Goal: Transaction & Acquisition: Book appointment/travel/reservation

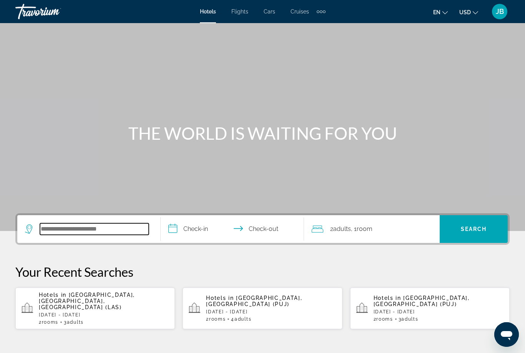
click at [60, 225] on input "Search widget" at bounding box center [94, 229] width 109 height 12
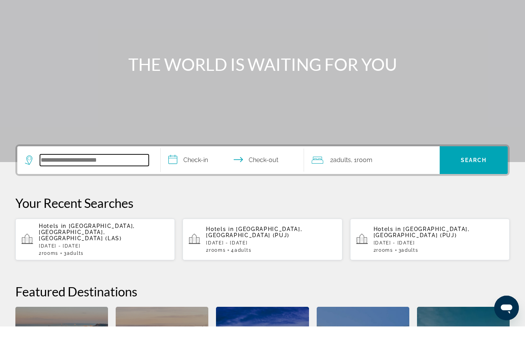
scroll to position [162, 0]
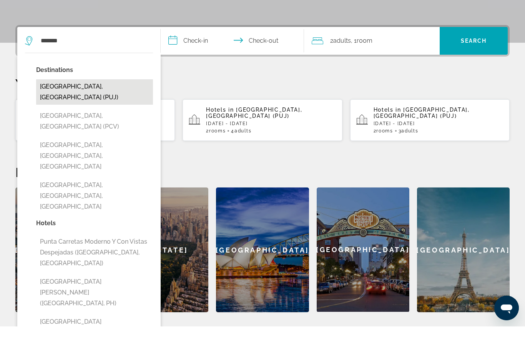
click at [55, 106] on button "[GEOGRAPHIC_DATA], [GEOGRAPHIC_DATA] (PUJ)" at bounding box center [94, 118] width 117 height 25
type input "**********"
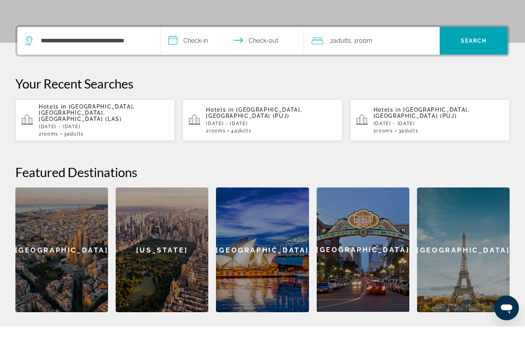
click at [188, 53] on input "**********" at bounding box center [234, 68] width 147 height 30
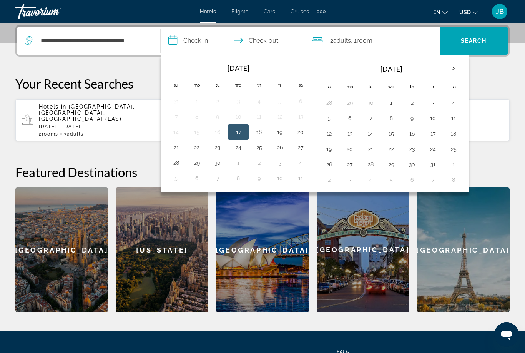
click at [234, 130] on button "17" at bounding box center [238, 132] width 12 height 11
click at [177, 152] on button "21" at bounding box center [176, 147] width 12 height 11
type input "**********"
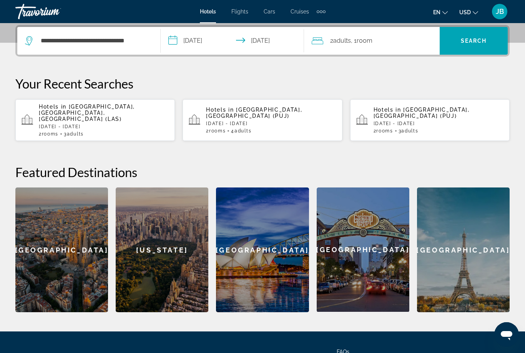
click at [355, 44] on span ", 1 Room rooms" at bounding box center [362, 40] width 22 height 11
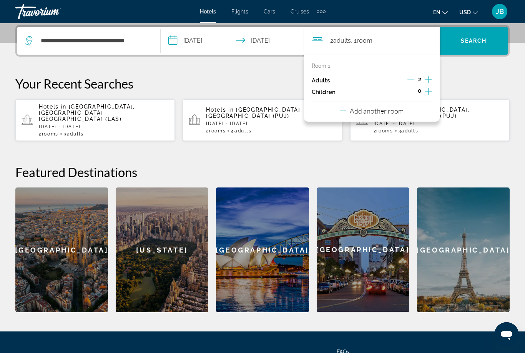
click at [396, 111] on p "Add another room" at bounding box center [377, 111] width 54 height 8
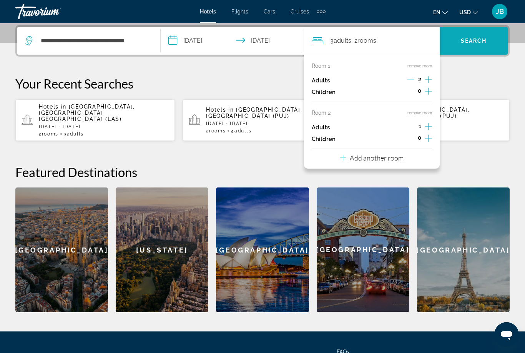
click at [467, 42] on span "Search" at bounding box center [474, 41] width 26 height 6
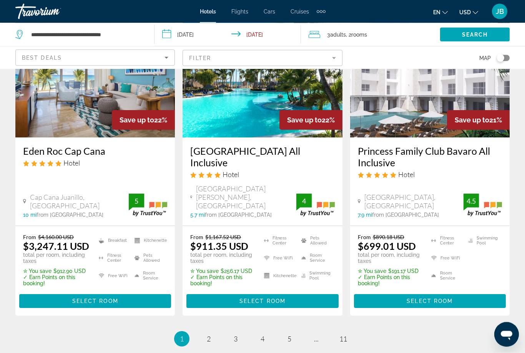
scroll to position [1027, 0]
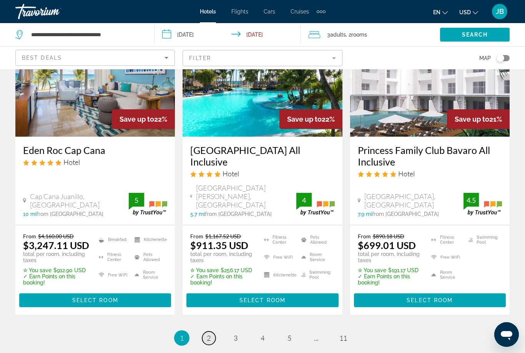
click at [206, 331] on link "page 2" at bounding box center [208, 337] width 13 height 13
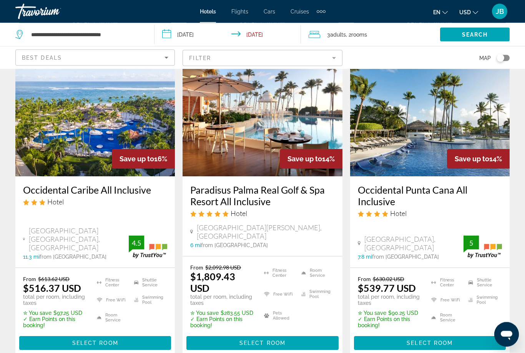
scroll to position [996, 0]
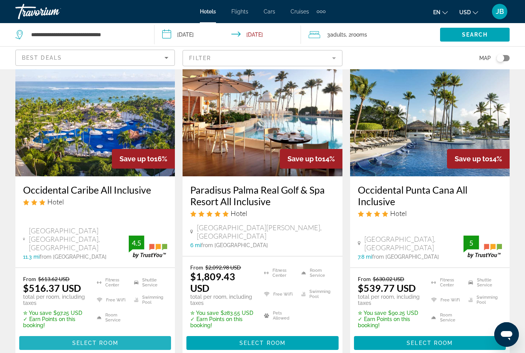
click at [101, 340] on span "Select Room" at bounding box center [95, 343] width 46 height 6
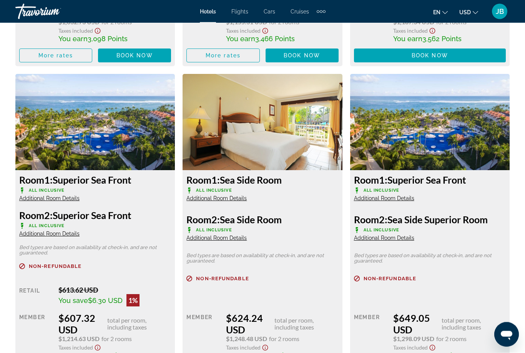
scroll to position [1457, 0]
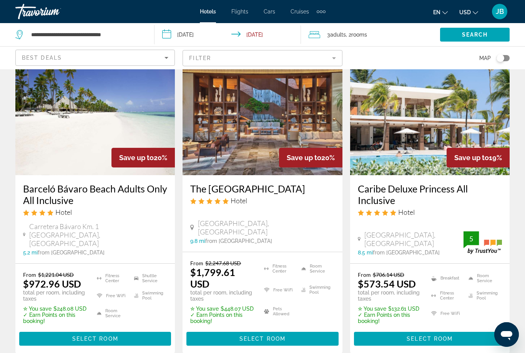
scroll to position [363, 0]
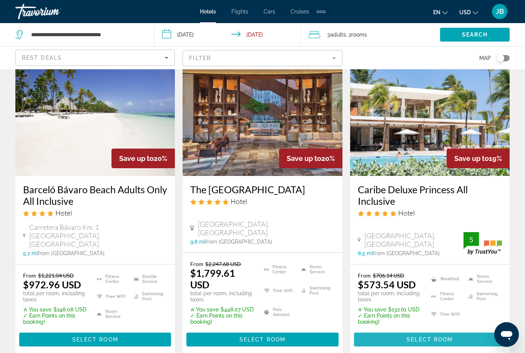
click at [416, 336] on span "Select Room" at bounding box center [430, 339] width 46 height 6
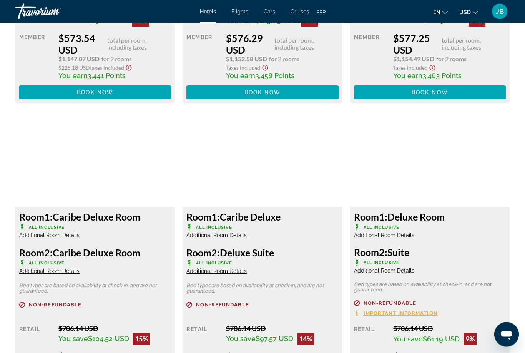
scroll to position [1431, 0]
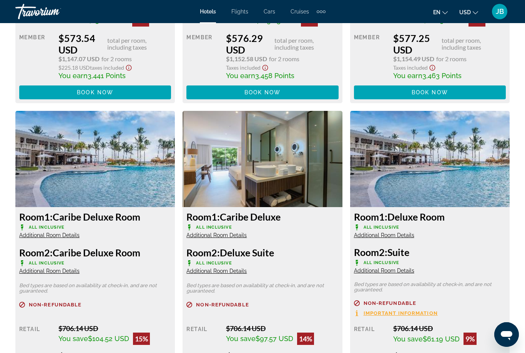
click at [42, 236] on span "Additional Room Details" at bounding box center [49, 235] width 60 height 6
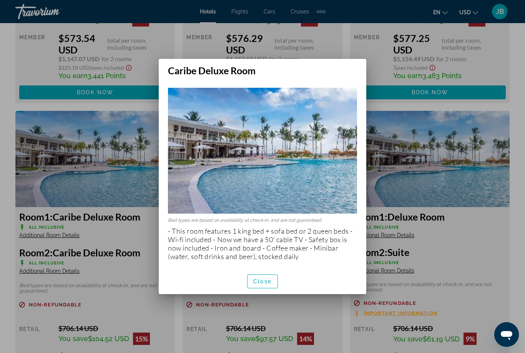
scroll to position [0, 0]
click at [262, 282] on span "Close" at bounding box center [262, 281] width 18 height 6
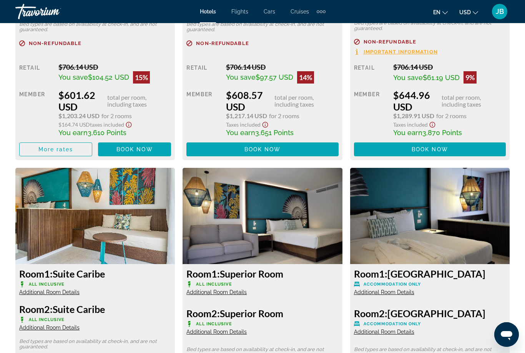
scroll to position [1691, 0]
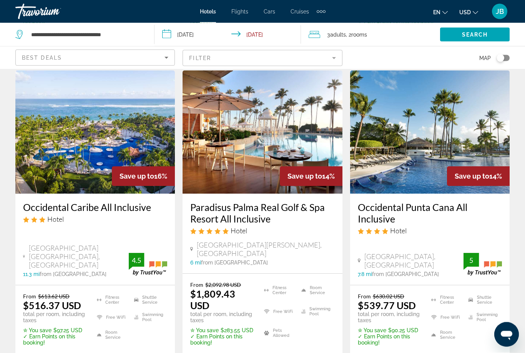
scroll to position [978, 0]
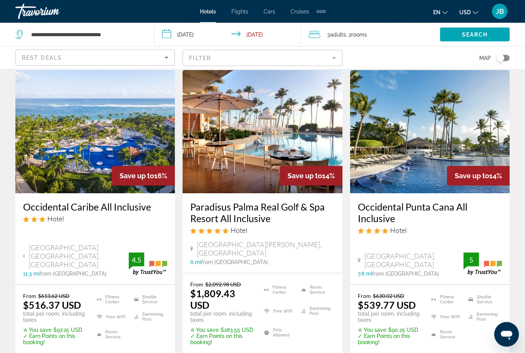
click at [464, 203] on h3 "Occidental Punta Cana All Inclusive" at bounding box center [430, 212] width 144 height 23
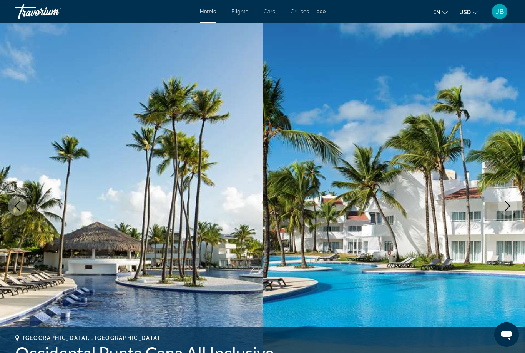
click at [508, 203] on icon "Next image" at bounding box center [508, 205] width 5 height 9
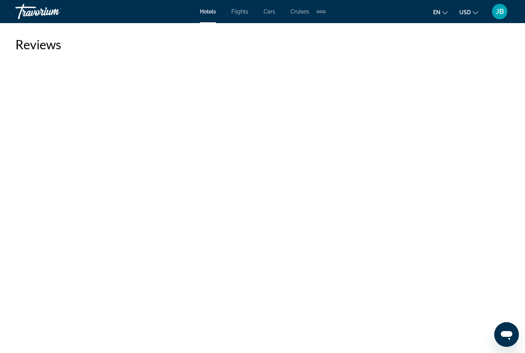
scroll to position [2160, 0]
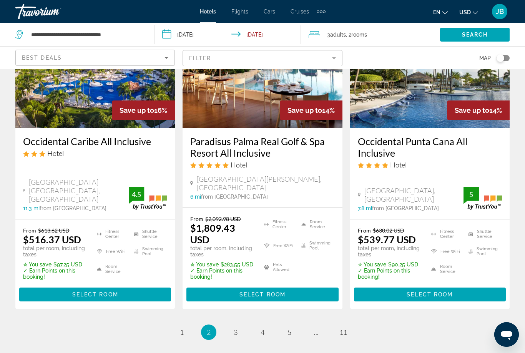
scroll to position [1044, 0]
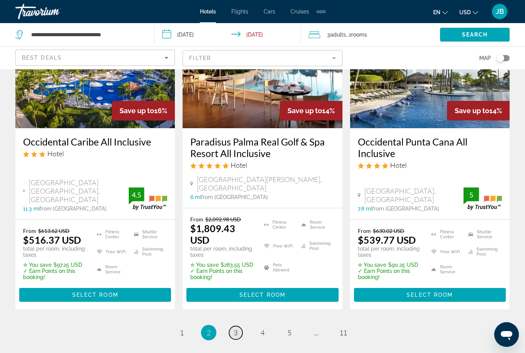
click at [237, 326] on link "page 3" at bounding box center [235, 332] width 13 height 13
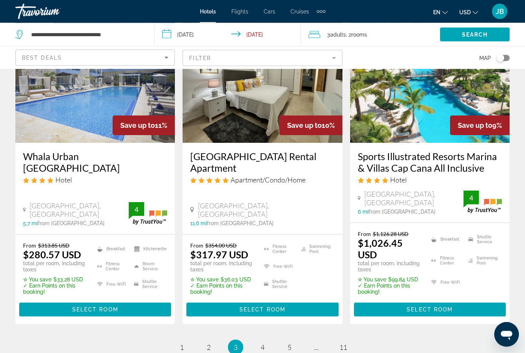
scroll to position [1069, 0]
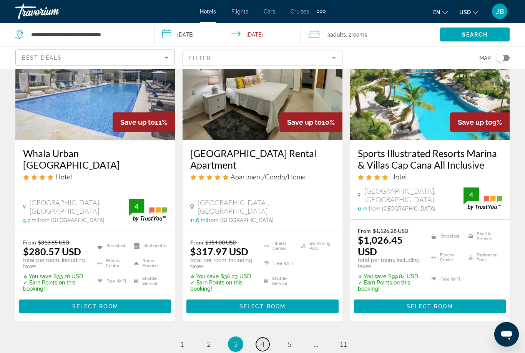
click at [266, 338] on link "page 4" at bounding box center [262, 344] width 13 height 13
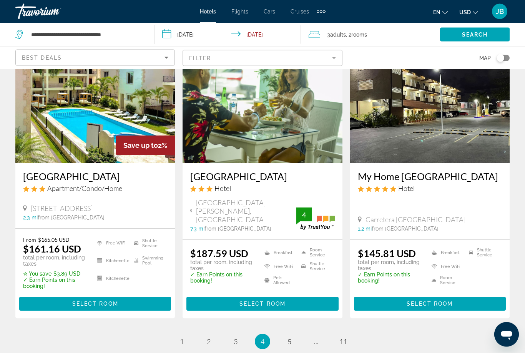
scroll to position [1021, 0]
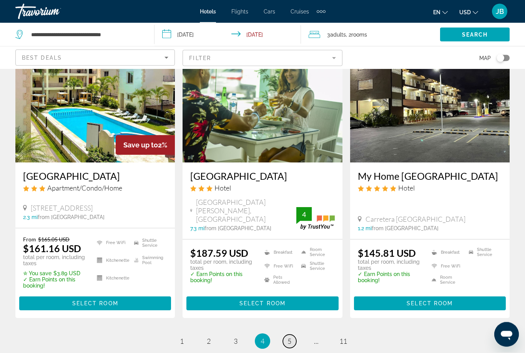
click at [285, 335] on link "page 5" at bounding box center [289, 341] width 13 height 13
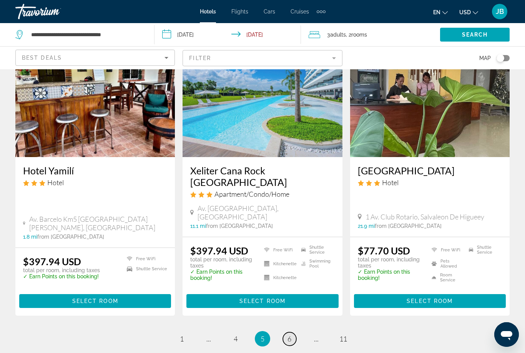
scroll to position [928, 0]
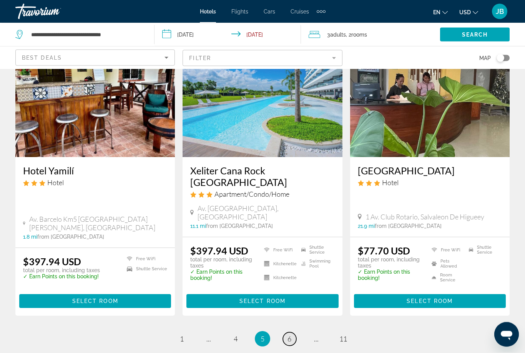
click at [288, 335] on span "6" at bounding box center [290, 339] width 4 height 8
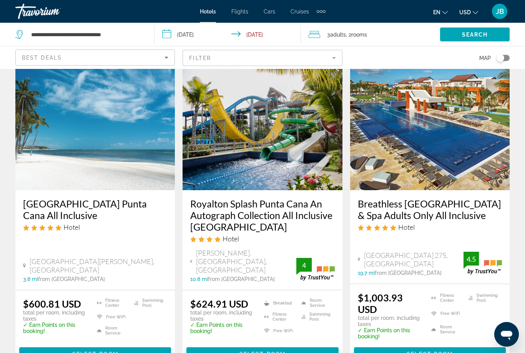
scroll to position [648, 0]
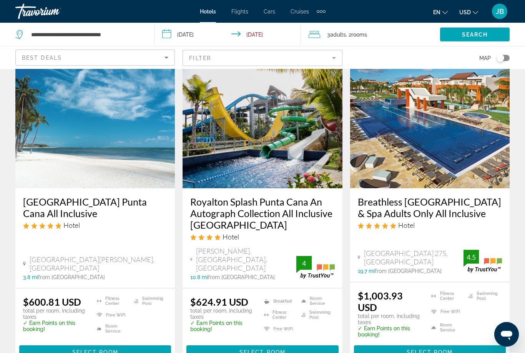
click at [257, 196] on h3 "Royalton Splash Punta Cana An Autograph Collection All Inclusive [GEOGRAPHIC_DA…" at bounding box center [262, 213] width 144 height 35
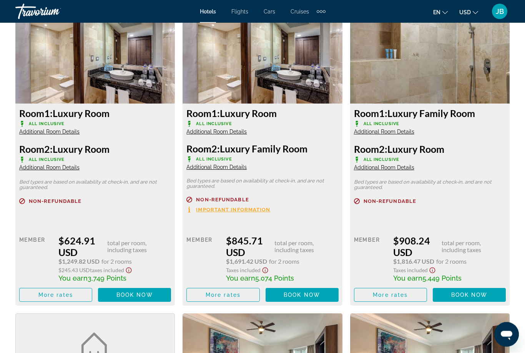
scroll to position [1212, 0]
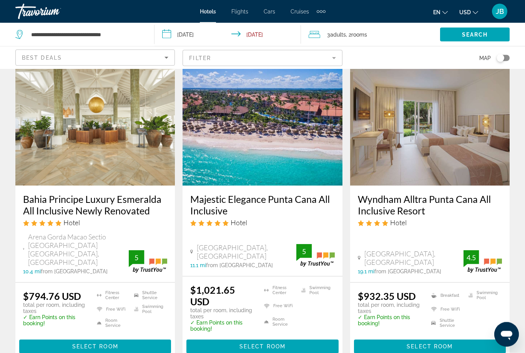
scroll to position [968, 0]
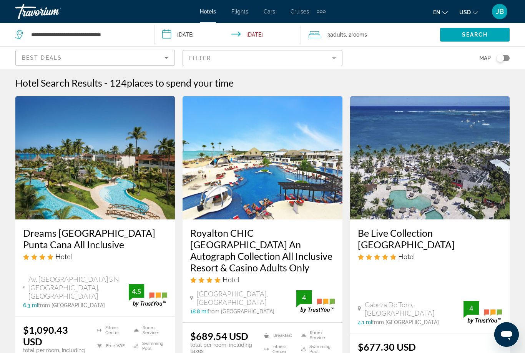
click at [237, 254] on h3 "Royalton CHIC [GEOGRAPHIC_DATA] An Autograph Collection All Inclusive Resort & …" at bounding box center [262, 250] width 144 height 46
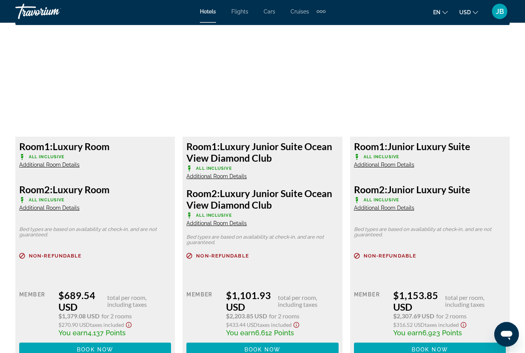
scroll to position [1172, 0]
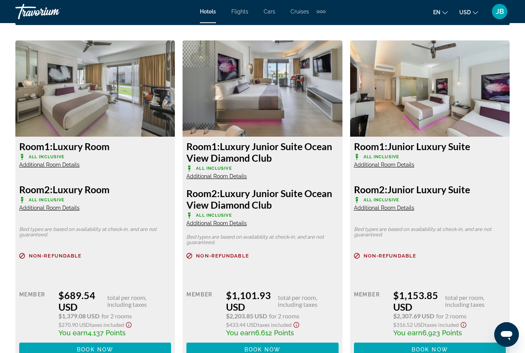
click at [38, 162] on span "Additional Room Details" at bounding box center [49, 165] width 60 height 6
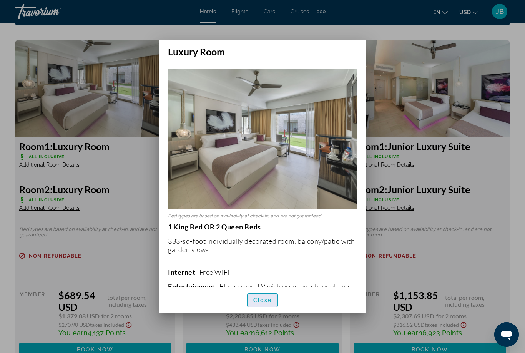
click at [253, 309] on span "button" at bounding box center [263, 300] width 30 height 18
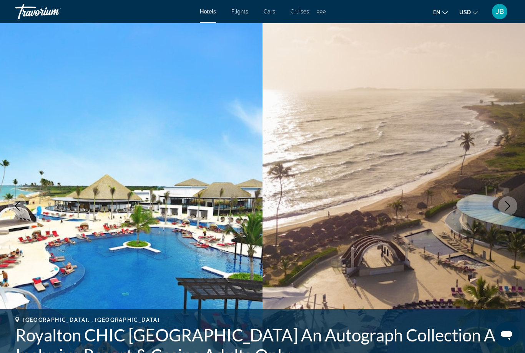
scroll to position [1172, 0]
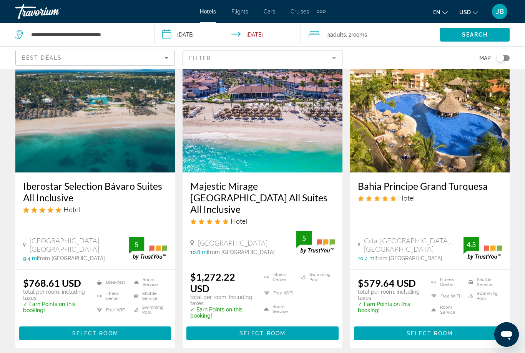
scroll to position [342, 0]
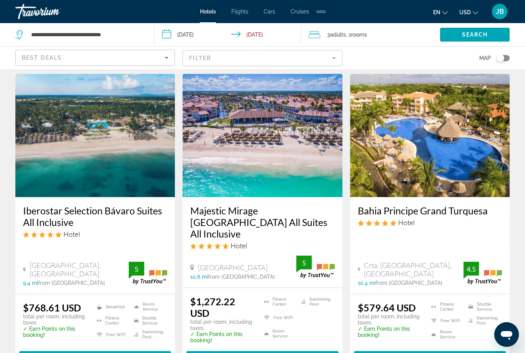
click at [391, 205] on h3 "Bahia Principe Grand Turquesa" at bounding box center [430, 211] width 144 height 12
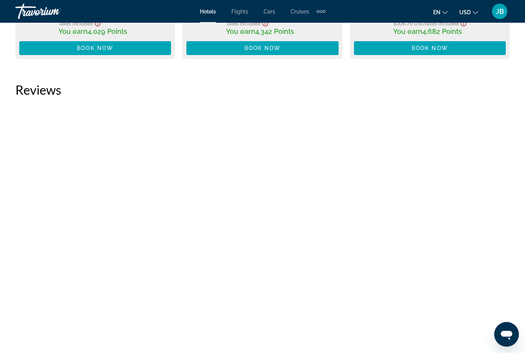
scroll to position [1744, 0]
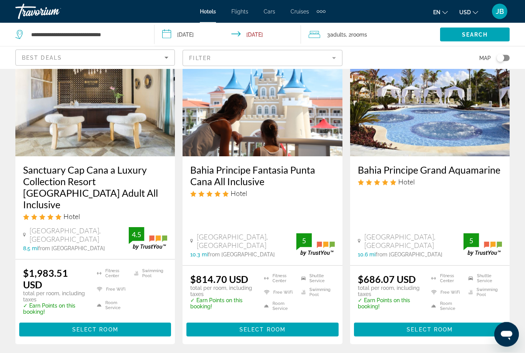
scroll to position [1001, 0]
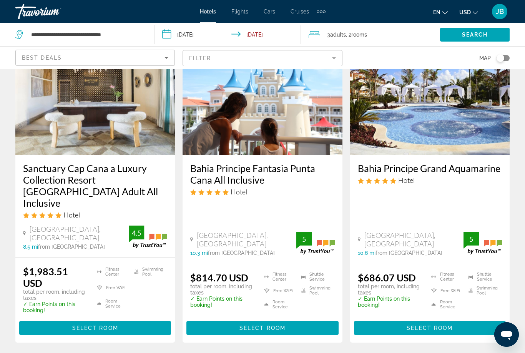
click at [392, 162] on h3 "Bahia Principe Grand Aquamarine" at bounding box center [430, 168] width 144 height 12
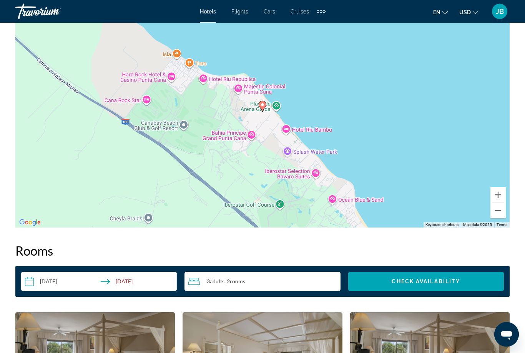
scroll to position [877, 0]
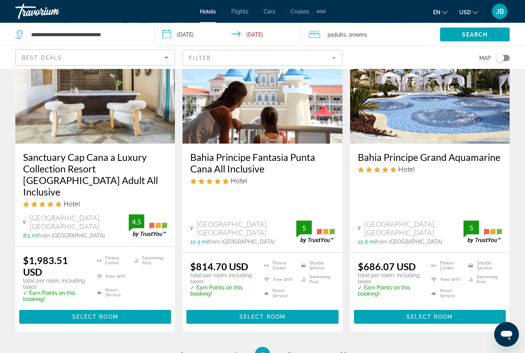
scroll to position [1016, 0]
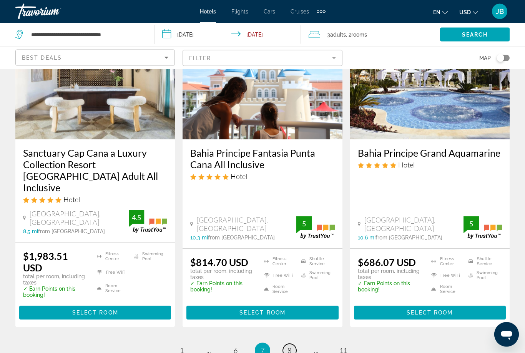
click at [296, 344] on link "page 8" at bounding box center [289, 350] width 13 height 13
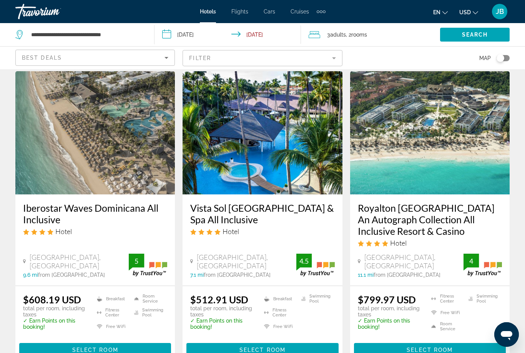
scroll to position [324, 0]
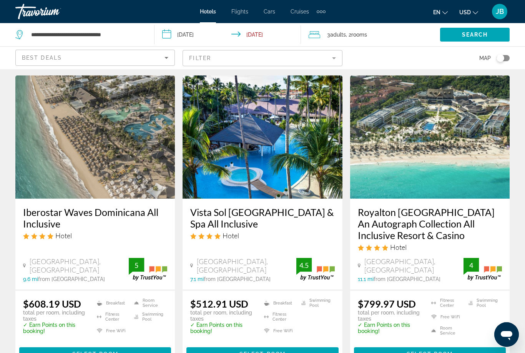
click at [245, 215] on h3 "Vista Sol [GEOGRAPHIC_DATA] & Spa All Inclusive" at bounding box center [262, 217] width 144 height 23
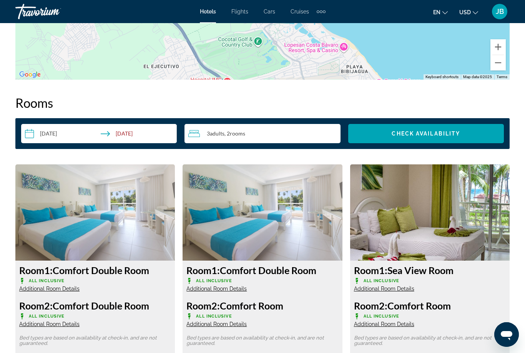
scroll to position [1049, 0]
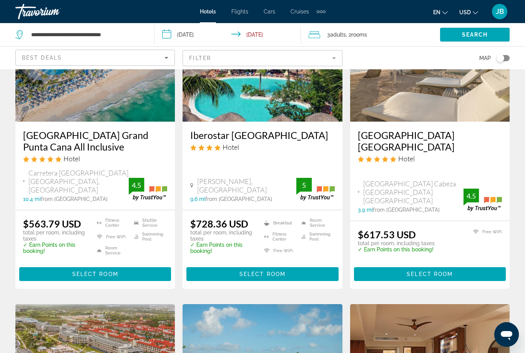
scroll to position [715, 0]
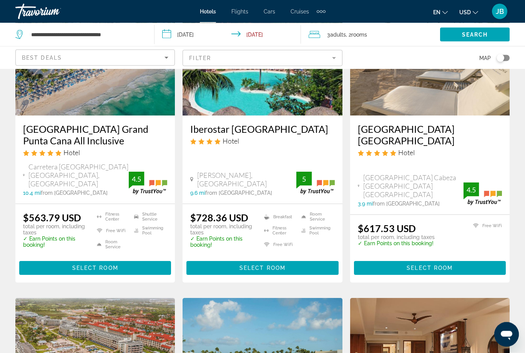
click at [36, 135] on h3 "[GEOGRAPHIC_DATA] Grand Punta Cana All Inclusive" at bounding box center [95, 134] width 144 height 23
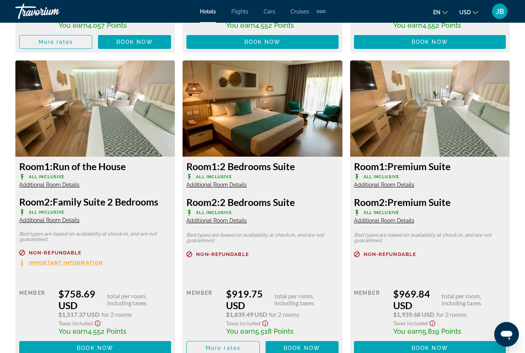
scroll to position [1774, 0]
click at [217, 217] on span "Additional Room Details" at bounding box center [217, 220] width 60 height 6
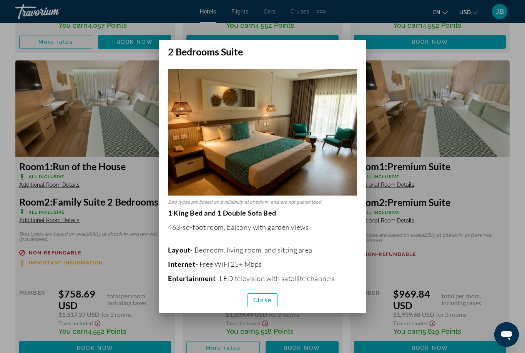
scroll to position [0, 0]
click at [263, 302] on span "button" at bounding box center [263, 300] width 30 height 18
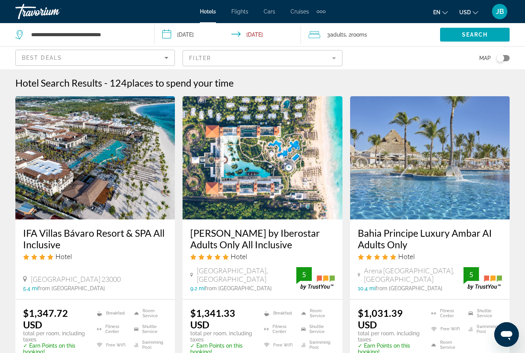
click at [333, 30] on span "3 Adult Adults" at bounding box center [336, 34] width 19 height 11
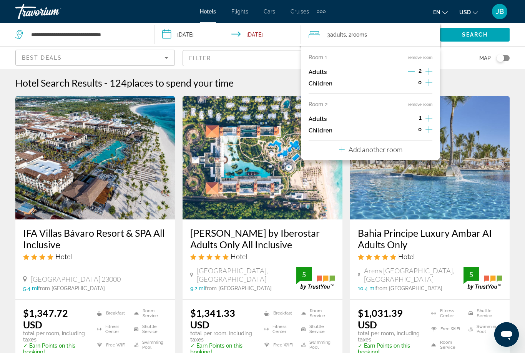
click at [422, 102] on button "remove room" at bounding box center [420, 104] width 25 height 5
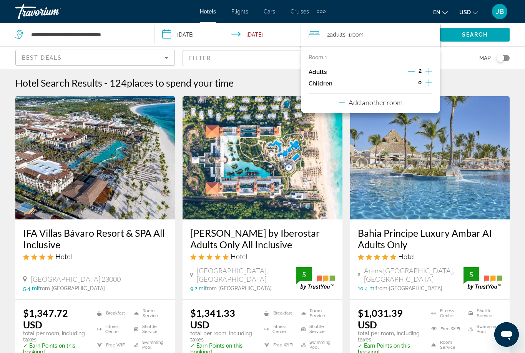
click at [432, 68] on icon "Increment adults" at bounding box center [429, 71] width 7 height 9
click at [461, 26] on span "Search widget" at bounding box center [475, 34] width 70 height 18
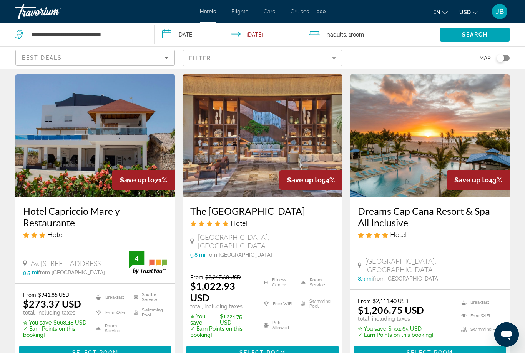
scroll to position [22, 0]
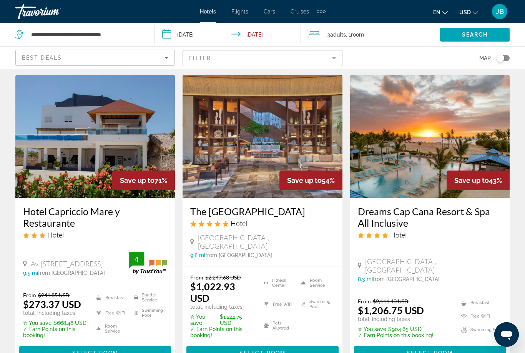
click at [293, 214] on h3 "The [GEOGRAPHIC_DATA]" at bounding box center [262, 211] width 144 height 12
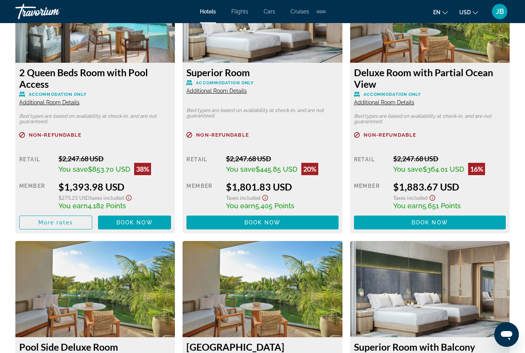
scroll to position [1541, 0]
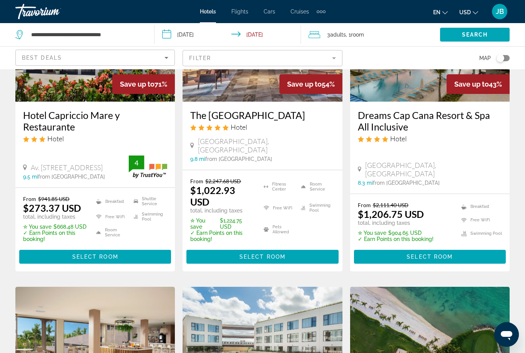
scroll to position [117, 0]
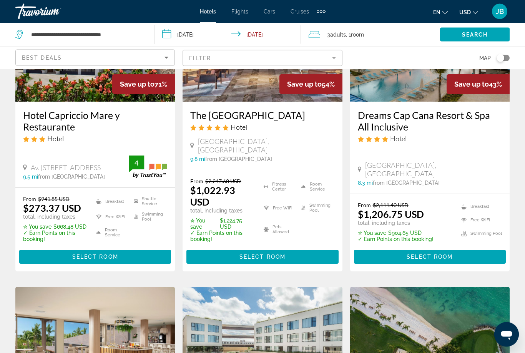
click at [368, 121] on h3 "Dreams Cap Cana Resort & Spa All Inclusive" at bounding box center [430, 121] width 144 height 23
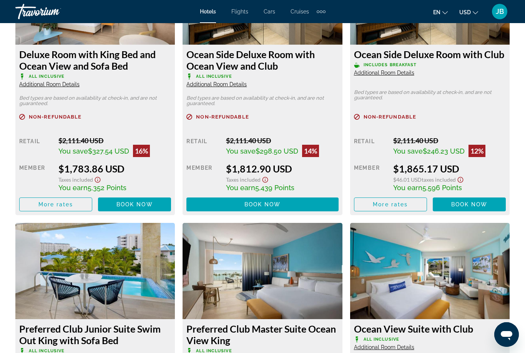
scroll to position [1549, 0]
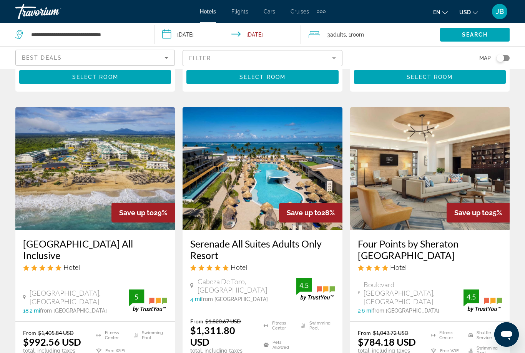
scroll to position [1000, 0]
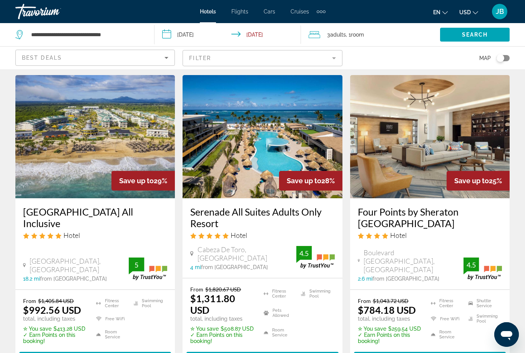
click at [42, 206] on h3 "[GEOGRAPHIC_DATA] All Inclusive" at bounding box center [95, 217] width 144 height 23
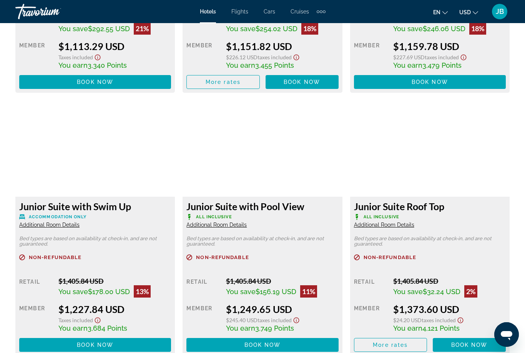
scroll to position [1639, 0]
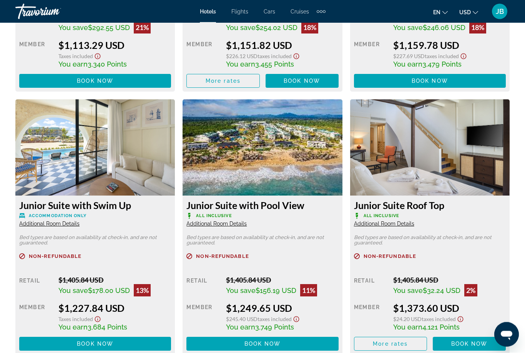
click at [61, 143] on img "Main content" at bounding box center [95, 148] width 160 height 96
click at [77, 140] on img "Main content" at bounding box center [95, 148] width 160 height 96
click at [71, 136] on img "Main content" at bounding box center [95, 148] width 160 height 96
click at [69, 143] on img "Main content" at bounding box center [95, 148] width 160 height 96
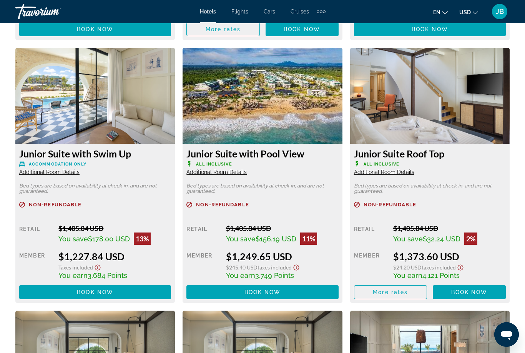
click at [92, 150] on h3 "Junior Suite with Swim Up" at bounding box center [95, 154] width 152 height 12
click at [65, 115] on img "Main content" at bounding box center [95, 96] width 160 height 96
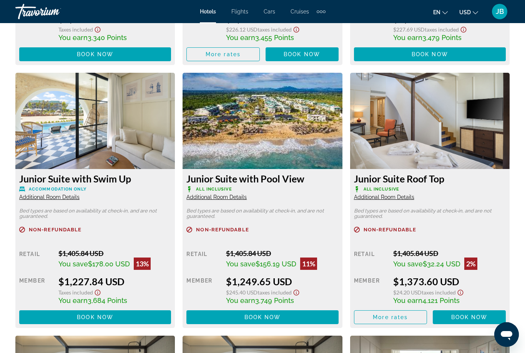
scroll to position [1668, 0]
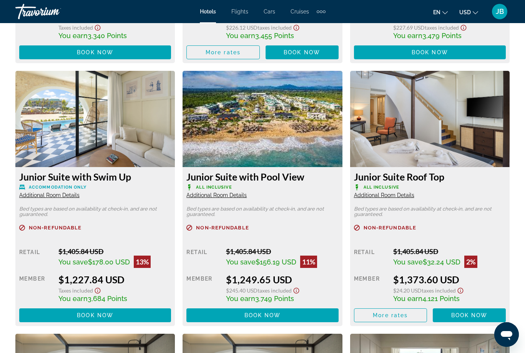
click at [87, 116] on img "Main content" at bounding box center [95, 119] width 160 height 96
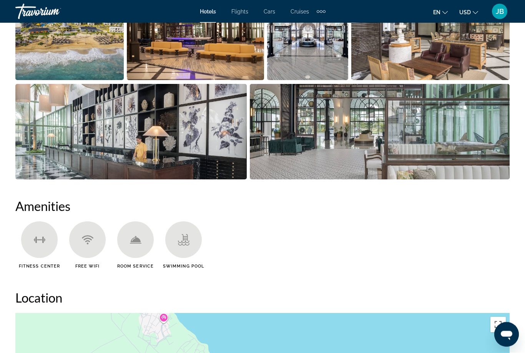
scroll to position [558, 0]
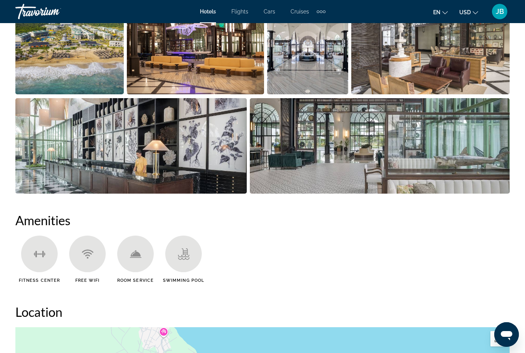
click at [390, 73] on img "Open full-screen image slider" at bounding box center [430, 46] width 158 height 95
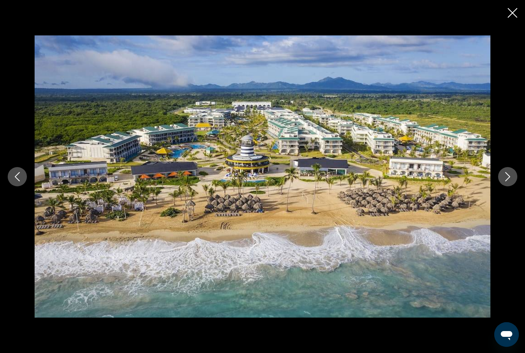
click at [505, 178] on icon "Next image" at bounding box center [507, 176] width 9 height 9
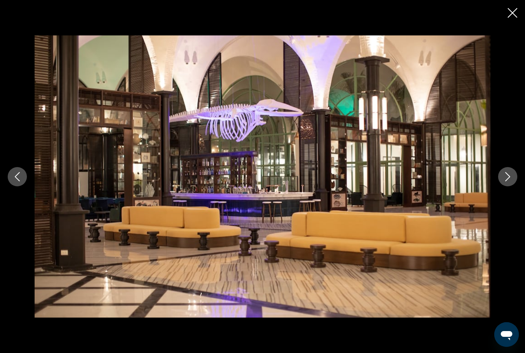
click at [506, 173] on icon "Next image" at bounding box center [507, 176] width 9 height 9
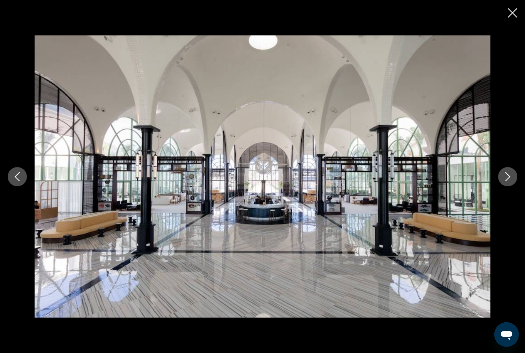
click at [508, 180] on icon "Next image" at bounding box center [507, 176] width 9 height 9
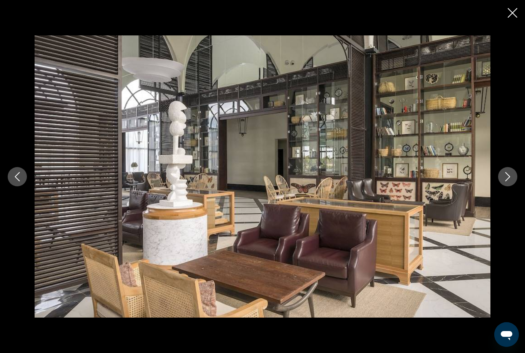
click at [511, 179] on icon "Next image" at bounding box center [507, 176] width 9 height 9
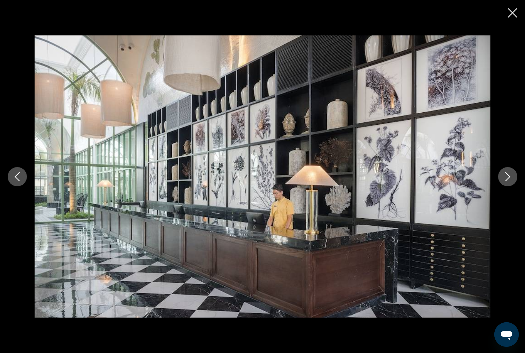
click at [511, 179] on icon "Next image" at bounding box center [507, 176] width 9 height 9
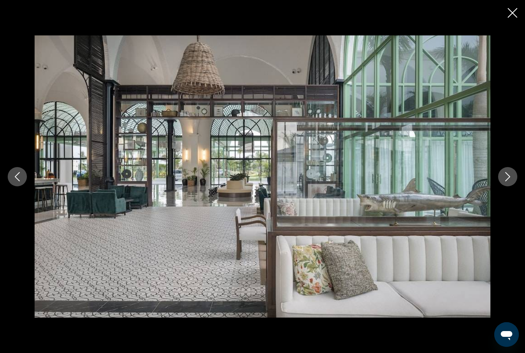
click at [513, 179] on button "Next image" at bounding box center [507, 176] width 19 height 19
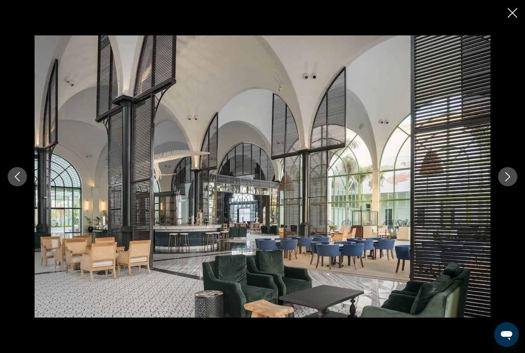
click at [512, 180] on icon "Next image" at bounding box center [507, 176] width 9 height 9
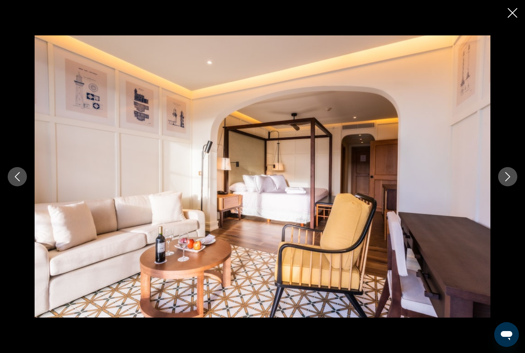
click at [498, 179] on button "Next image" at bounding box center [507, 176] width 19 height 19
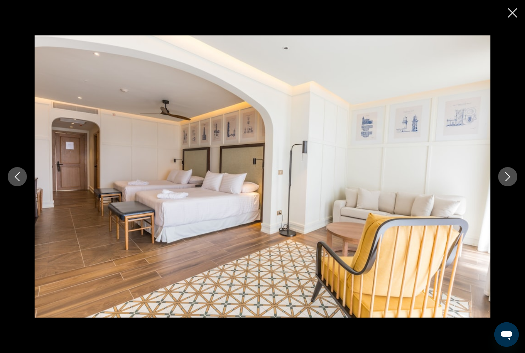
click at [506, 180] on icon "Next image" at bounding box center [507, 176] width 9 height 9
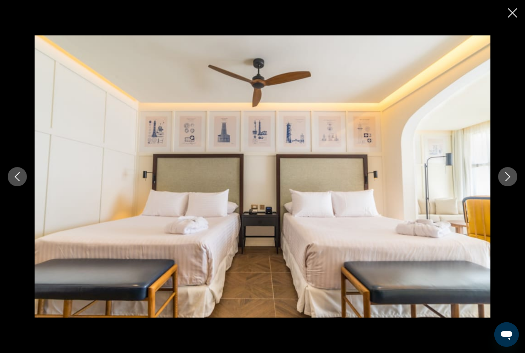
click at [513, 173] on button "Next image" at bounding box center [507, 176] width 19 height 19
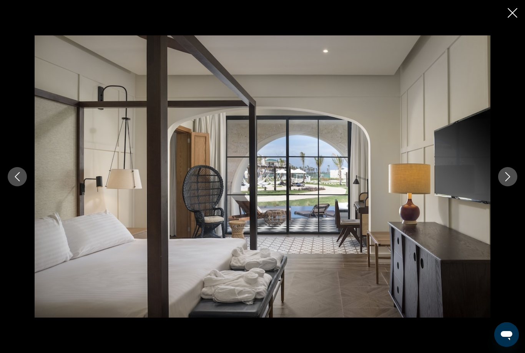
click at [510, 178] on icon "Next image" at bounding box center [507, 176] width 9 height 9
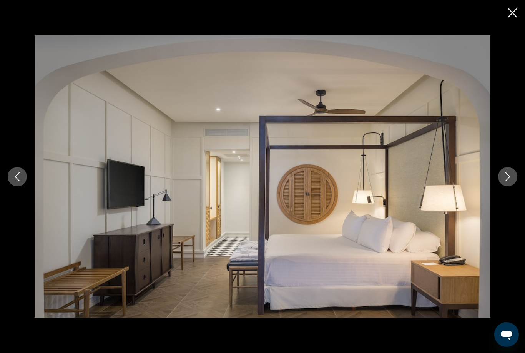
click at [511, 180] on icon "Next image" at bounding box center [507, 176] width 9 height 9
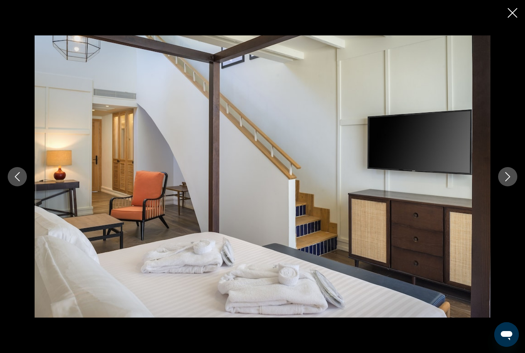
click at [518, 172] on div "prev next" at bounding box center [262, 176] width 525 height 282
click at [503, 173] on button "Next image" at bounding box center [507, 176] width 19 height 19
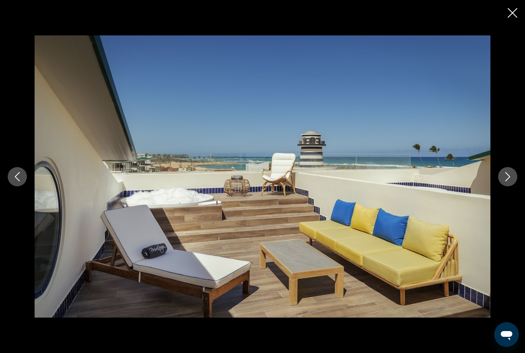
click at [504, 169] on button "Next image" at bounding box center [507, 176] width 19 height 19
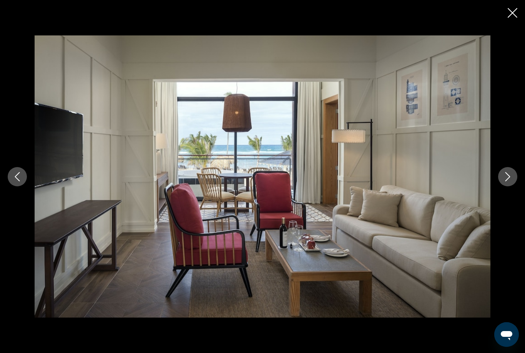
scroll to position [555, 0]
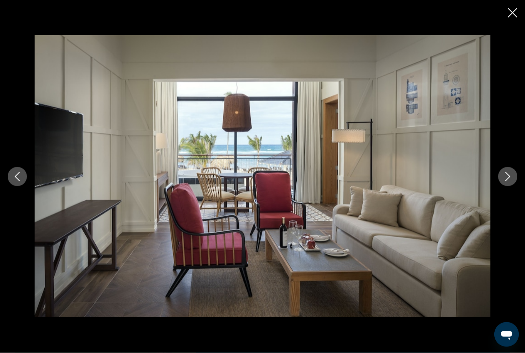
click at [516, 13] on icon "Close slideshow" at bounding box center [513, 13] width 10 height 10
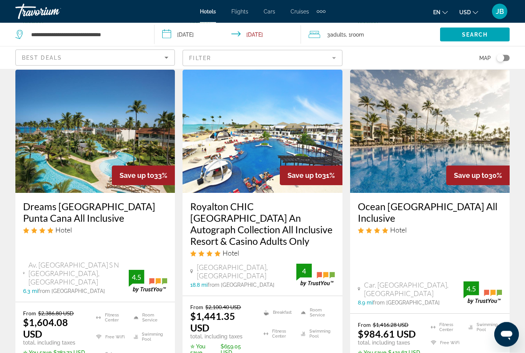
scroll to position [663, 0]
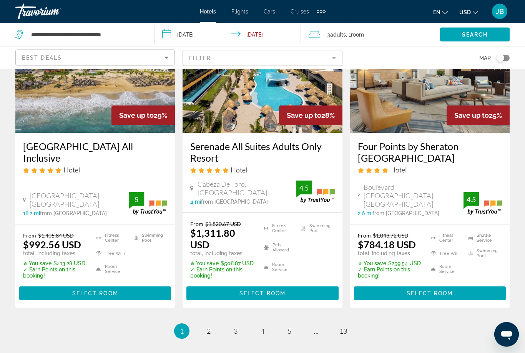
click at [211, 141] on h3 "Serenade All Suites Adults Only Resort" at bounding box center [262, 152] width 144 height 23
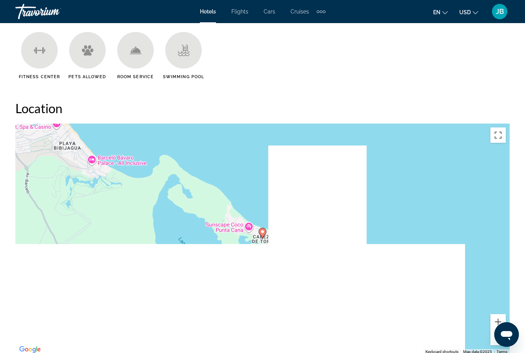
scroll to position [759, 0]
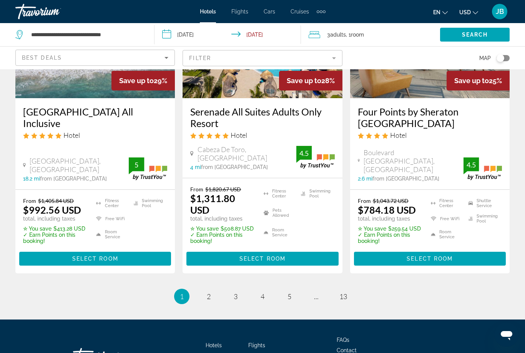
scroll to position [1103, 0]
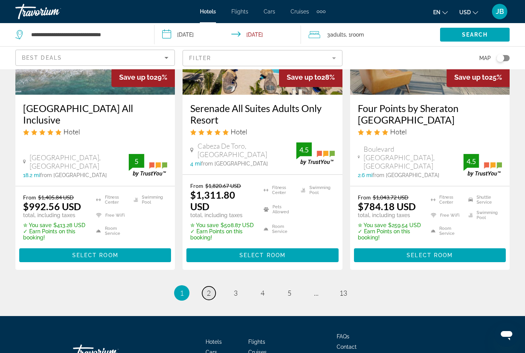
click at [207, 288] on span "2" at bounding box center [209, 292] width 4 height 8
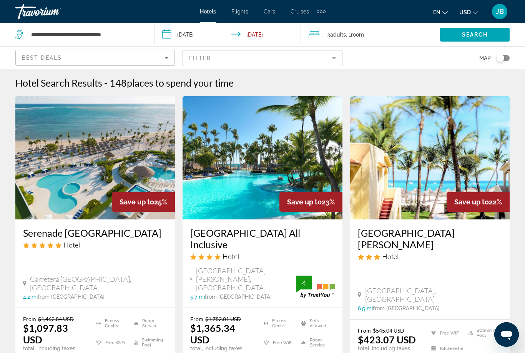
click at [208, 57] on mat-form-field "Filter" at bounding box center [263, 58] width 160 height 16
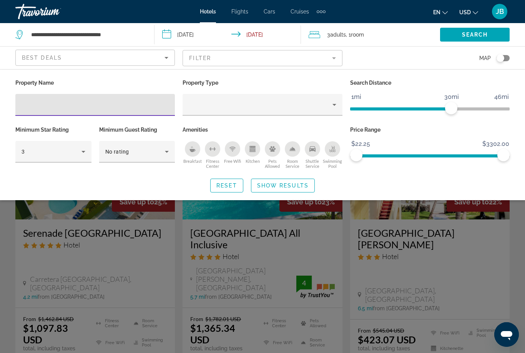
click at [47, 60] on span "Best Deals" at bounding box center [42, 58] width 40 height 6
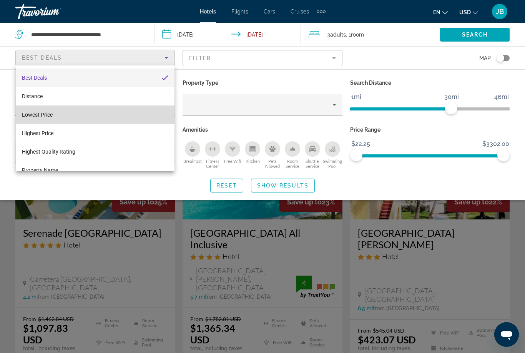
click at [27, 118] on span "Lowest Price" at bounding box center [37, 114] width 31 height 9
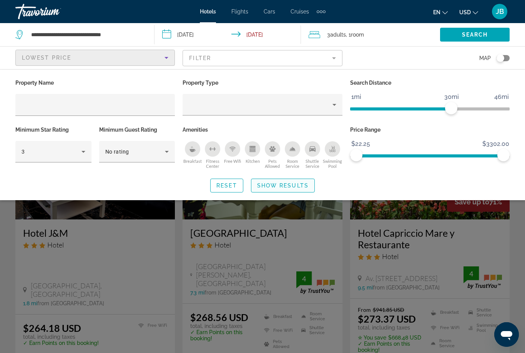
click at [273, 178] on span "Search widget" at bounding box center [282, 185] width 63 height 18
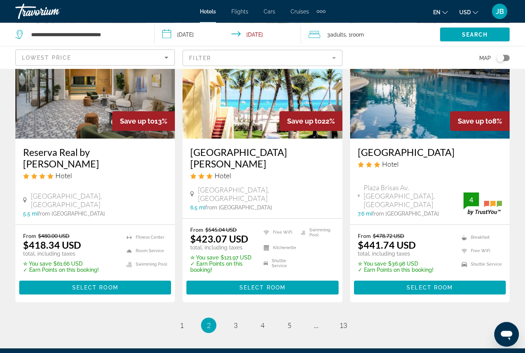
scroll to position [983, 0]
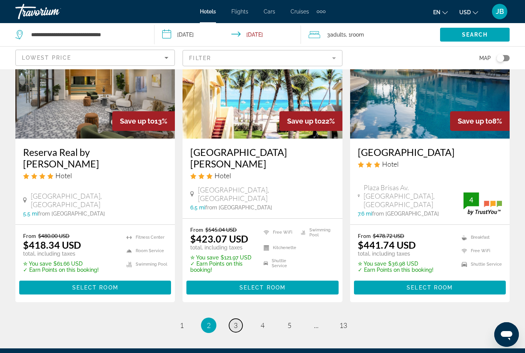
click at [230, 318] on link "page 3" at bounding box center [235, 324] width 13 height 13
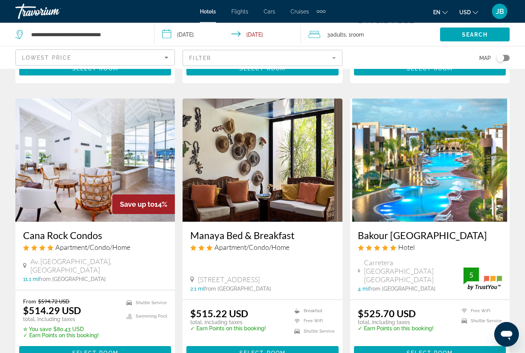
scroll to position [888, 0]
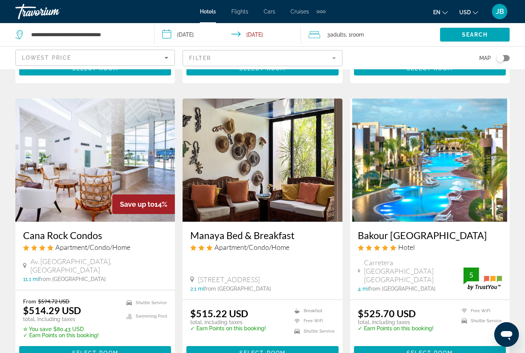
click at [371, 184] on img "Main content" at bounding box center [430, 159] width 160 height 123
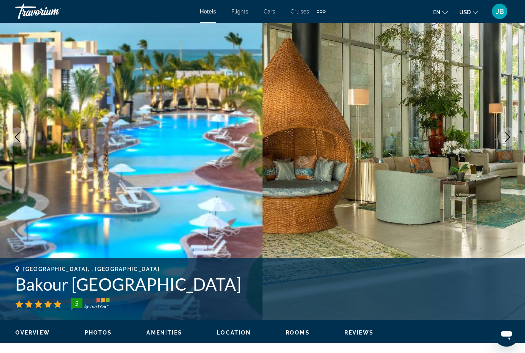
scroll to position [69, 0]
click at [514, 134] on button "Next image" at bounding box center [507, 136] width 19 height 19
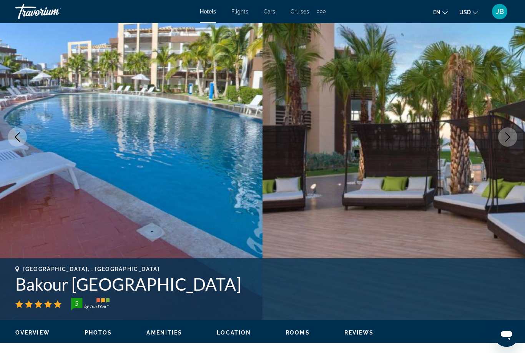
click at [502, 148] on img "Main content" at bounding box center [394, 136] width 263 height 365
click at [509, 138] on icon "Next image" at bounding box center [508, 136] width 5 height 9
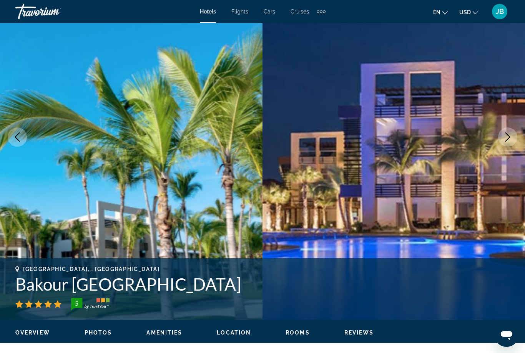
click at [512, 132] on button "Next image" at bounding box center [507, 136] width 19 height 19
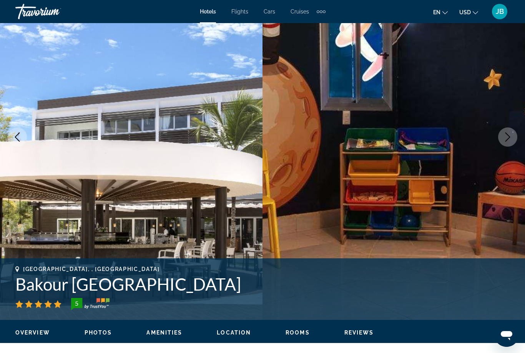
click at [513, 141] on button "Next image" at bounding box center [507, 136] width 19 height 19
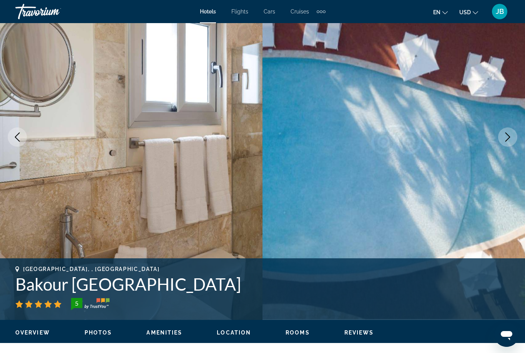
click at [503, 138] on button "Next image" at bounding box center [507, 136] width 19 height 19
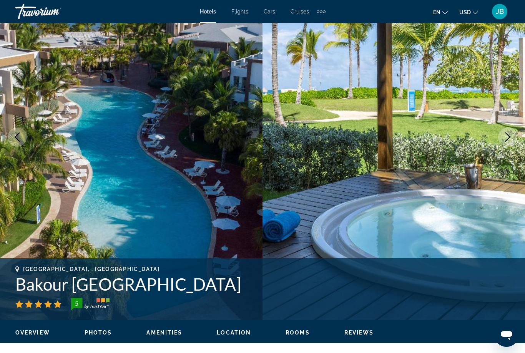
click at [502, 133] on button "Next image" at bounding box center [507, 136] width 19 height 19
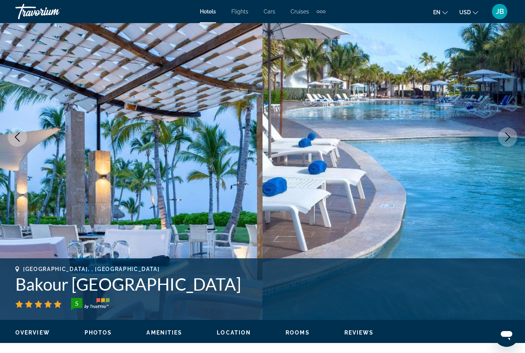
click at [499, 135] on button "Next image" at bounding box center [507, 136] width 19 height 19
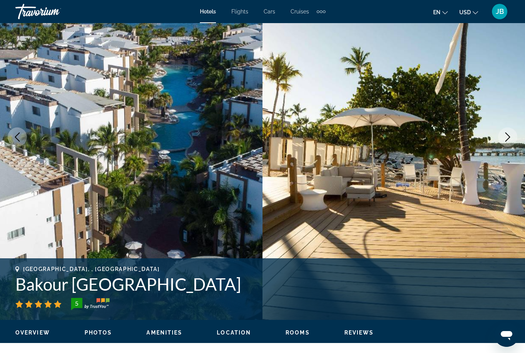
click at [503, 137] on button "Next image" at bounding box center [507, 136] width 19 height 19
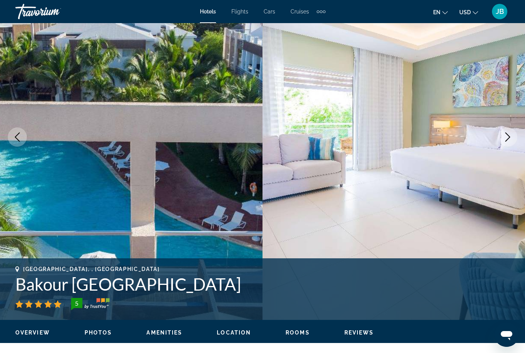
click at [505, 139] on icon "Next image" at bounding box center [507, 136] width 9 height 9
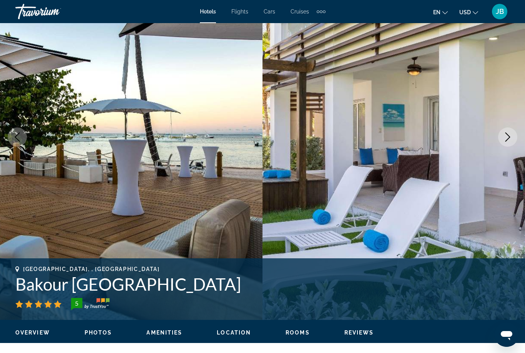
click at [499, 135] on button "Next image" at bounding box center [507, 136] width 19 height 19
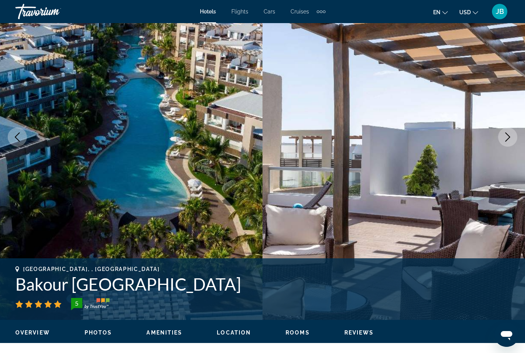
click at [506, 134] on icon "Next image" at bounding box center [507, 136] width 9 height 9
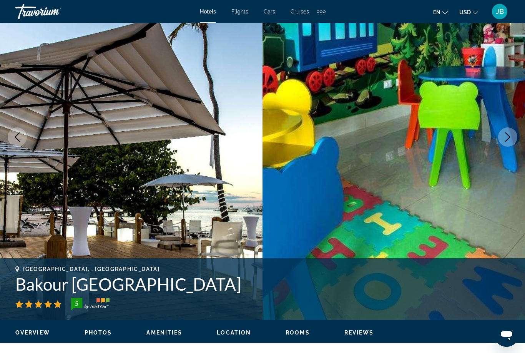
click at [497, 140] on img "Main content" at bounding box center [394, 136] width 263 height 365
click at [510, 141] on icon "Next image" at bounding box center [507, 136] width 9 height 9
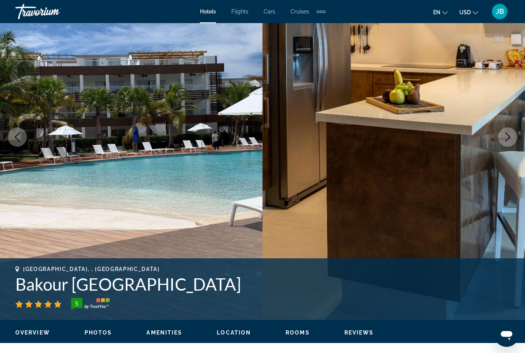
click at [513, 141] on button "Next image" at bounding box center [507, 136] width 19 height 19
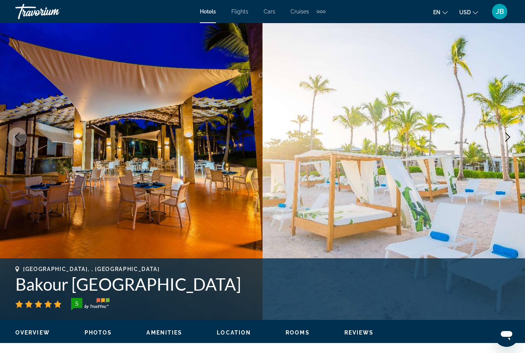
click at [513, 145] on img "Main content" at bounding box center [394, 136] width 263 height 365
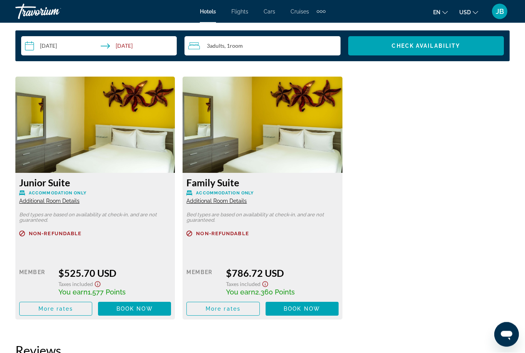
scroll to position [1147, 0]
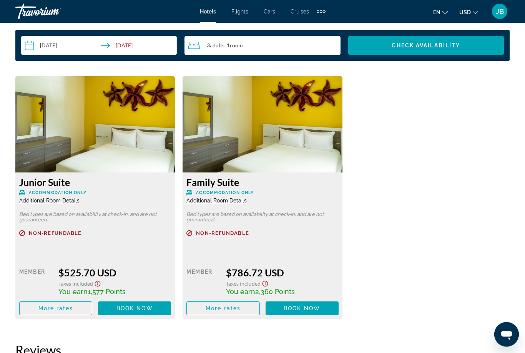
click at [213, 198] on span "Additional Room Details" at bounding box center [217, 201] width 60 height 6
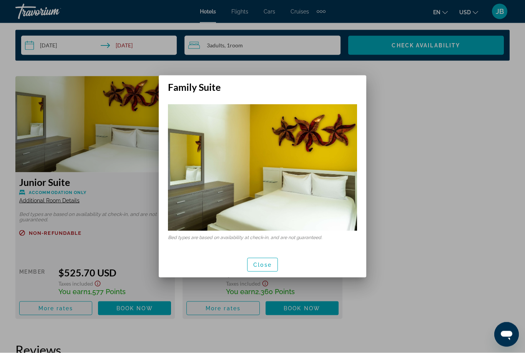
scroll to position [0, 0]
click at [262, 268] on span "button" at bounding box center [263, 264] width 30 height 18
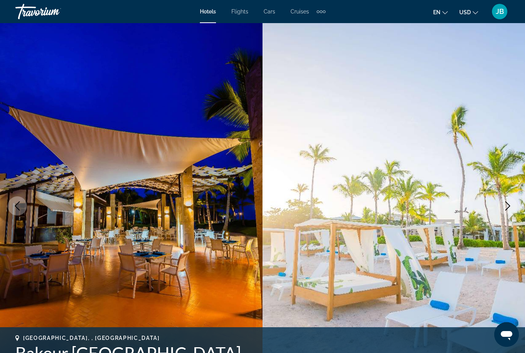
scroll to position [1147, 0]
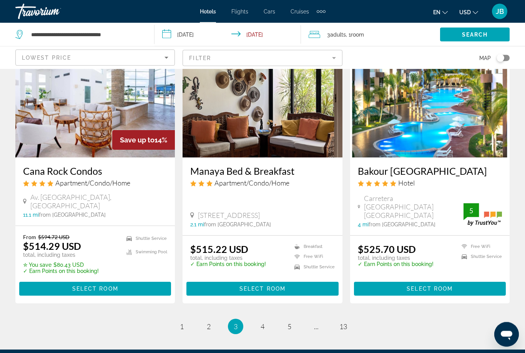
scroll to position [973, 0]
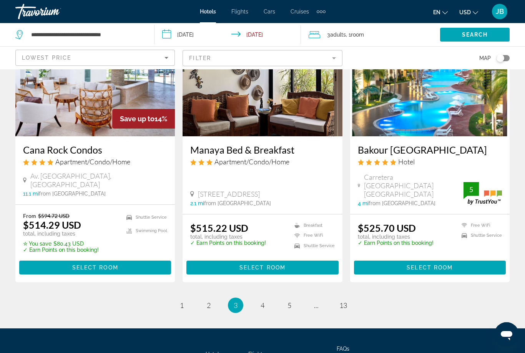
click at [256, 297] on ul "3 / 13 page 1 page 2 You're on page 3 page 4 page 5 page ... page 13" at bounding box center [262, 304] width 495 height 15
click at [266, 298] on link "page 4" at bounding box center [262, 304] width 13 height 13
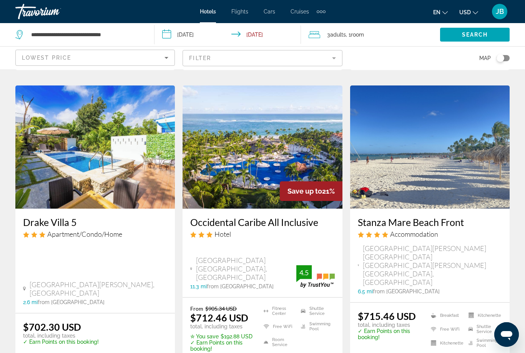
scroll to position [948, 0]
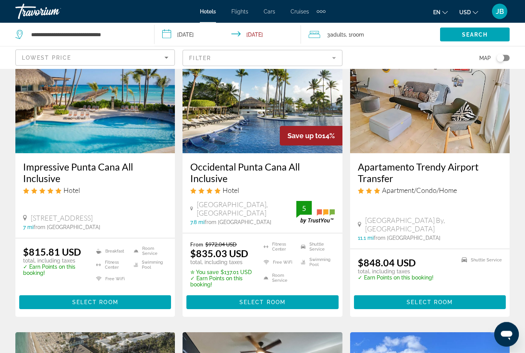
scroll to position [377, 0]
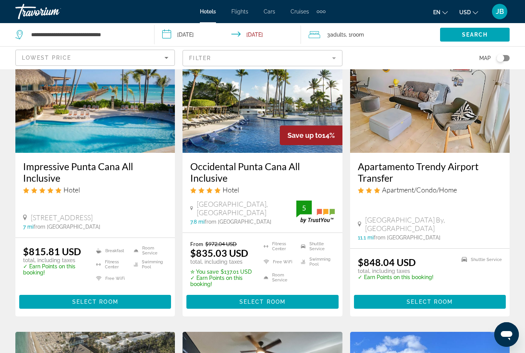
click at [217, 165] on h3 "Occidental Punta Cana All Inclusive" at bounding box center [262, 171] width 144 height 23
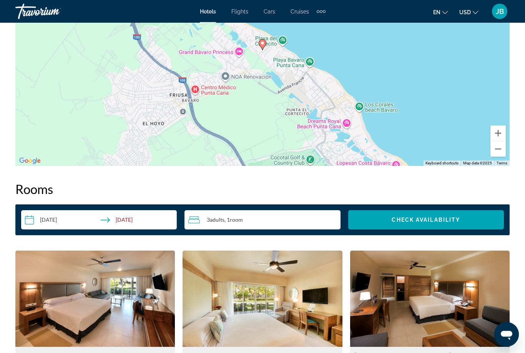
scroll to position [965, 0]
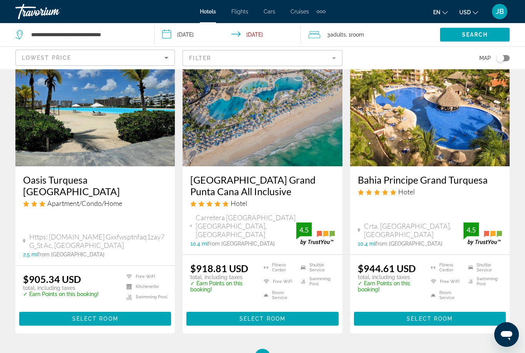
scroll to position [964, 0]
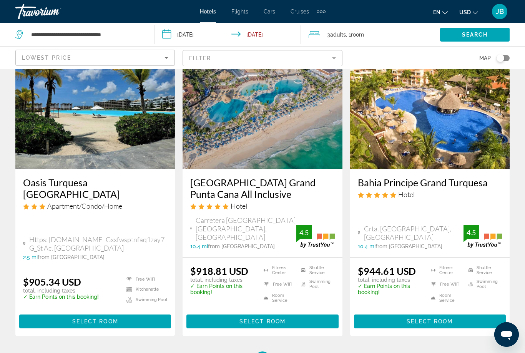
click at [217, 177] on h3 "[GEOGRAPHIC_DATA] Grand Punta Cana All Inclusive" at bounding box center [262, 188] width 144 height 23
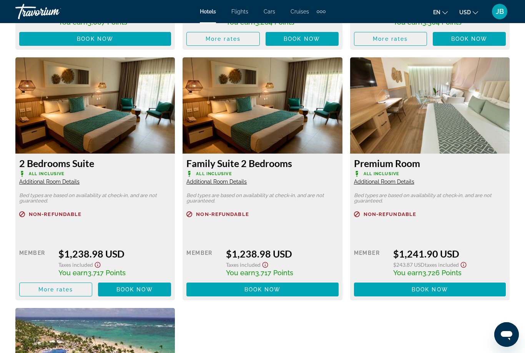
scroll to position [1668, 0]
click at [65, 188] on div "2 Bedrooms Suite All Inclusive Additional Room Details Bed types are based on a…" at bounding box center [95, 227] width 160 height 147
click at [53, 181] on span "Additional Room Details" at bounding box center [49, 182] width 60 height 6
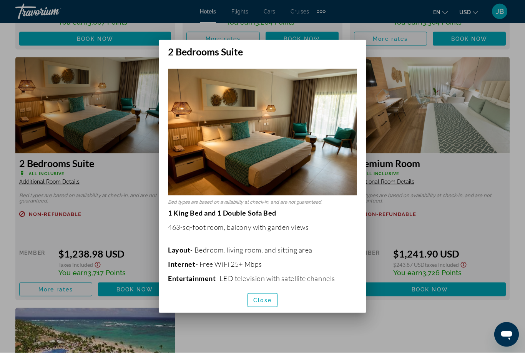
scroll to position [0, 0]
click at [211, 129] on img at bounding box center [262, 132] width 189 height 126
click at [252, 136] on img at bounding box center [262, 132] width 189 height 126
click at [239, 121] on img at bounding box center [262, 132] width 189 height 126
click at [270, 303] on span "button" at bounding box center [263, 300] width 30 height 18
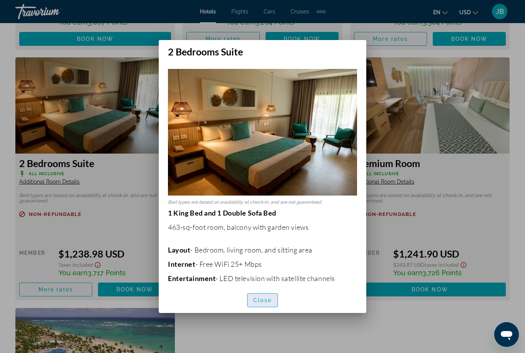
scroll to position [1668, 0]
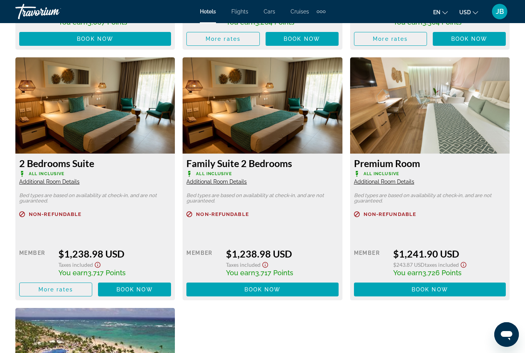
click at [273, 117] on img "Main content" at bounding box center [263, 105] width 160 height 96
click at [222, 181] on span "Additional Room Details" at bounding box center [217, 181] width 60 height 6
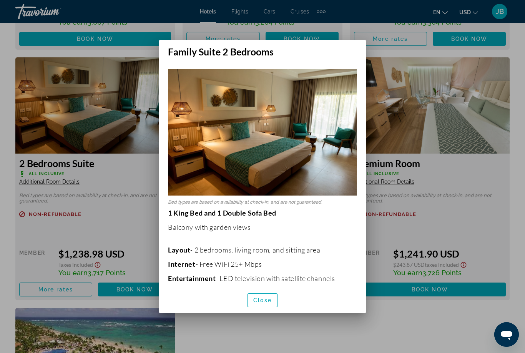
scroll to position [0, 0]
click at [258, 303] on span "Close" at bounding box center [262, 300] width 18 height 6
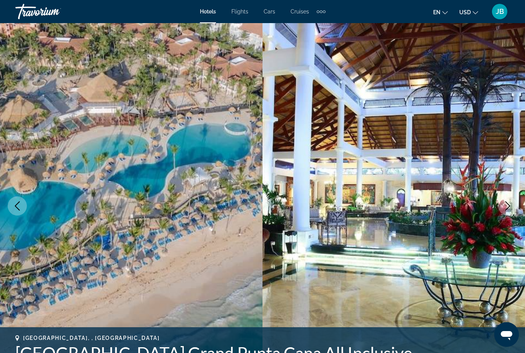
scroll to position [1668, 0]
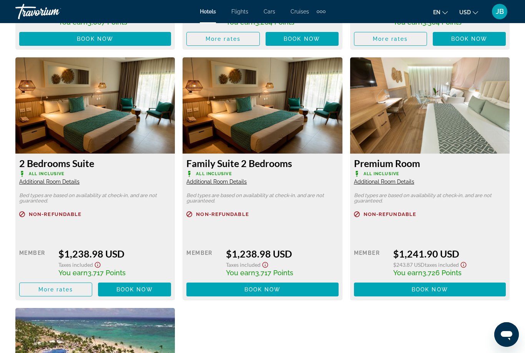
click at [33, 179] on span "Additional Room Details" at bounding box center [49, 181] width 60 height 6
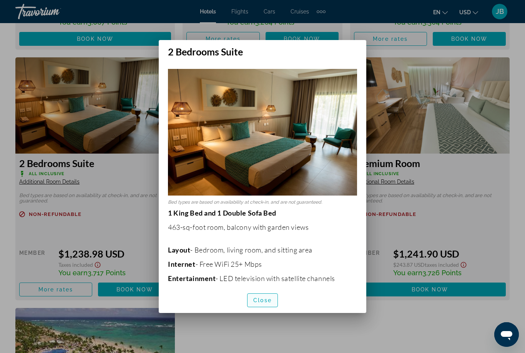
click at [257, 303] on span "Close" at bounding box center [262, 300] width 18 height 6
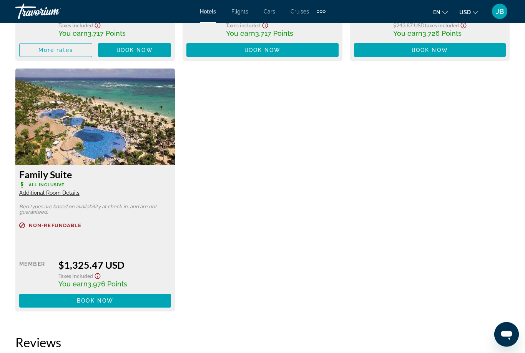
scroll to position [1910, 0]
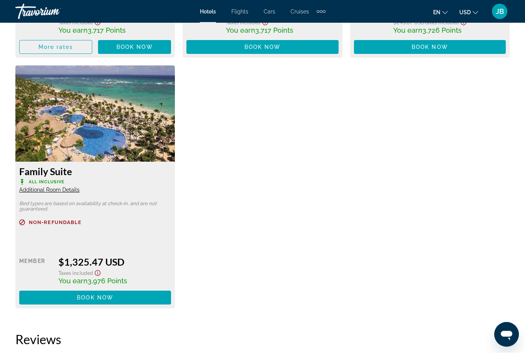
click at [27, 189] on span "Additional Room Details" at bounding box center [49, 190] width 60 height 6
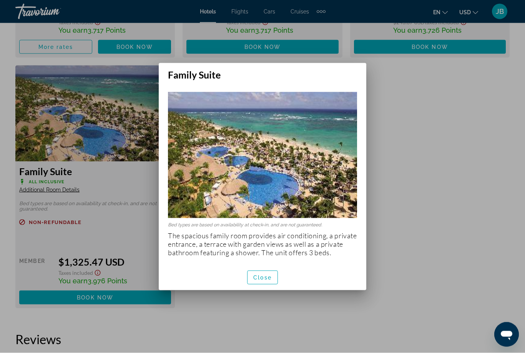
scroll to position [0, 0]
click at [261, 272] on span "button" at bounding box center [263, 277] width 30 height 18
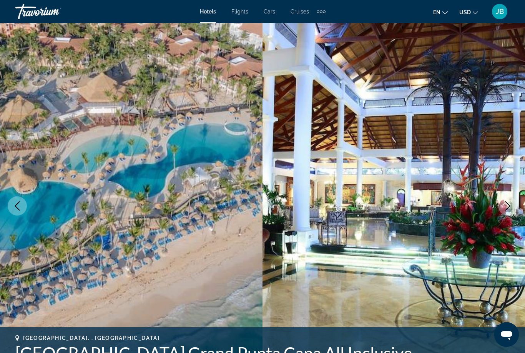
scroll to position [1910, 0]
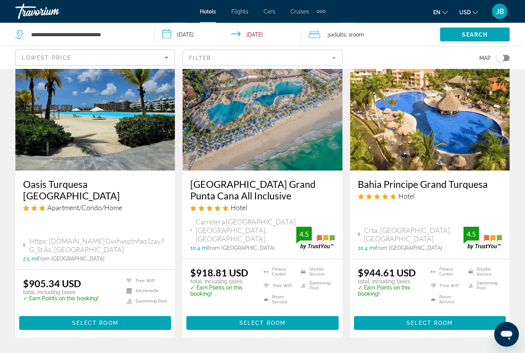
scroll to position [963, 0]
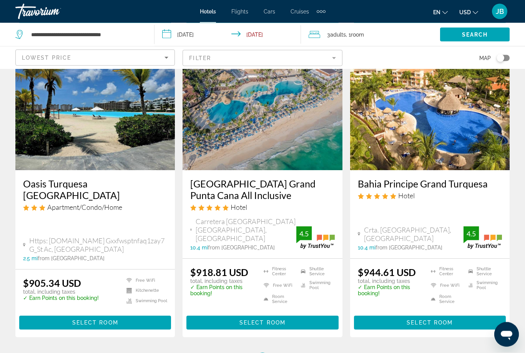
click at [289, 352] on span "6" at bounding box center [290, 360] width 4 height 8
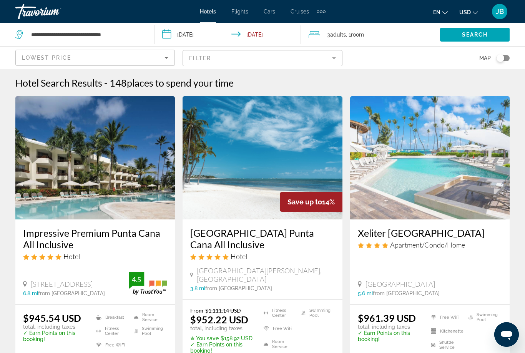
click at [268, 237] on h3 "[GEOGRAPHIC_DATA] Punta Cana All Inclusive" at bounding box center [262, 238] width 144 height 23
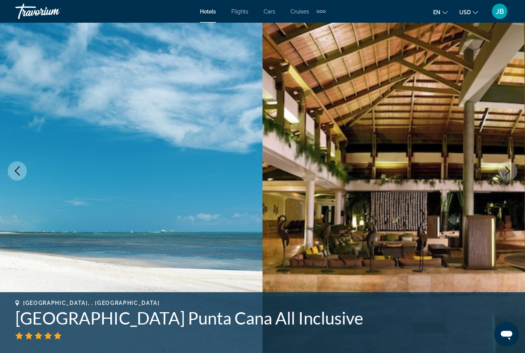
scroll to position [36, 0]
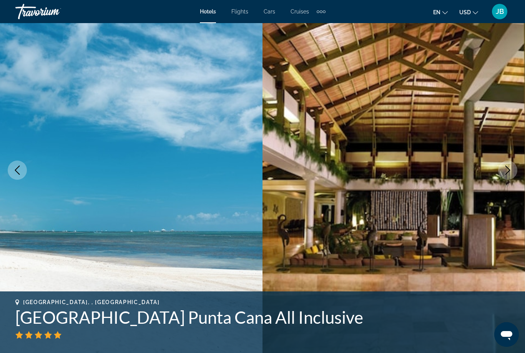
click at [513, 167] on button "Next image" at bounding box center [507, 169] width 19 height 19
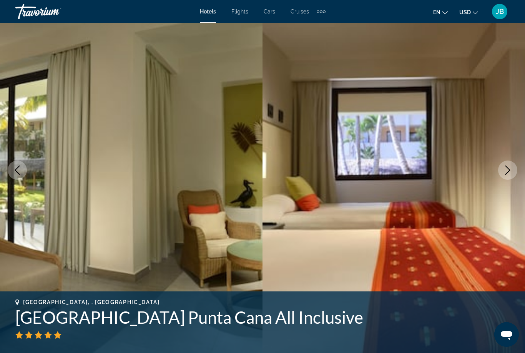
click at [513, 172] on button "Next image" at bounding box center [507, 169] width 19 height 19
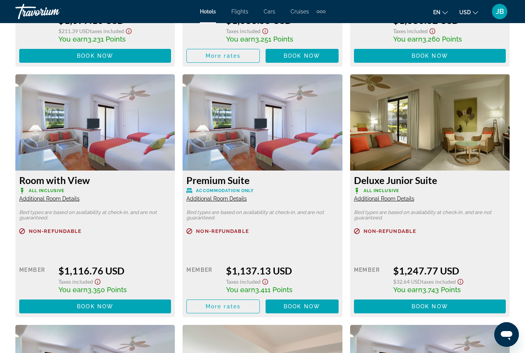
scroll to position [1666, 0]
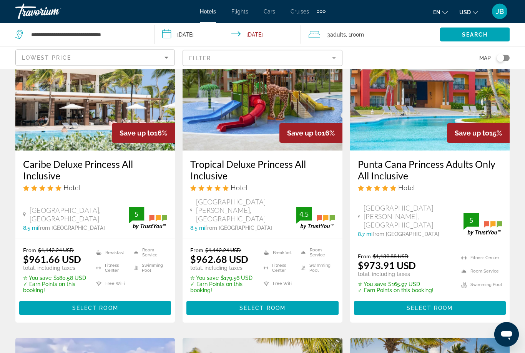
scroll to position [371, 0]
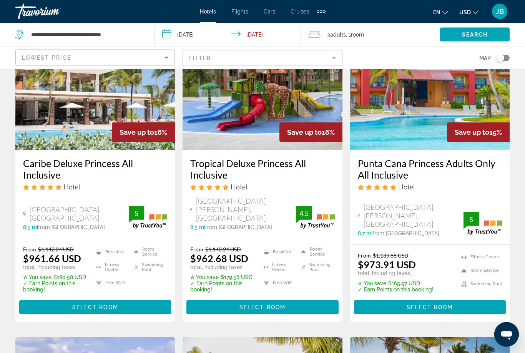
click at [42, 158] on h3 "Caribe Deluxe Princess All Inclusive" at bounding box center [95, 169] width 144 height 23
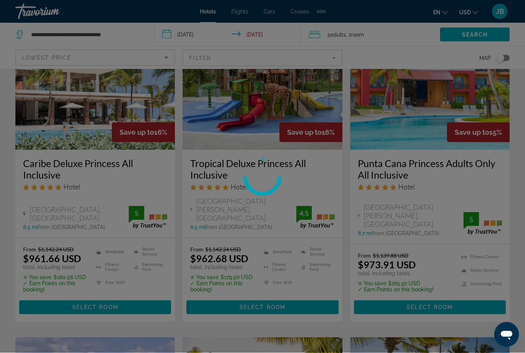
scroll to position [371, 0]
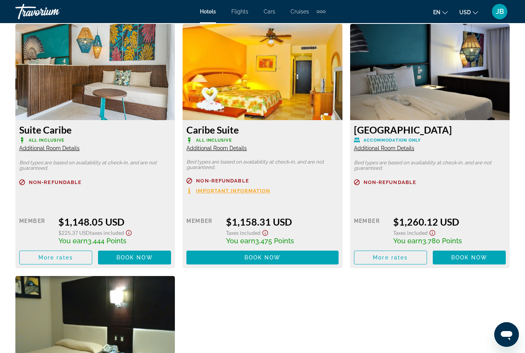
scroll to position [1706, 0]
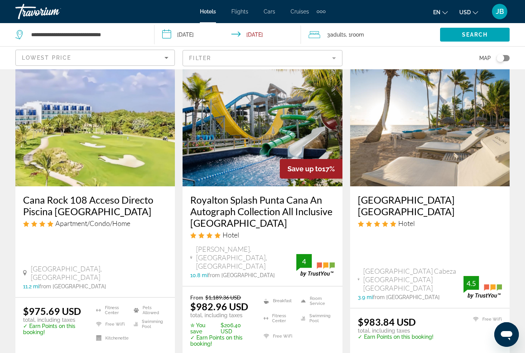
scroll to position [645, 0]
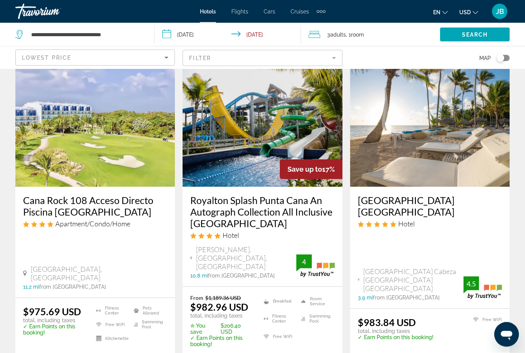
click at [37, 195] on h3 "Cana Rock 108 Acceso Directo Piscina [GEOGRAPHIC_DATA]" at bounding box center [95, 206] width 144 height 23
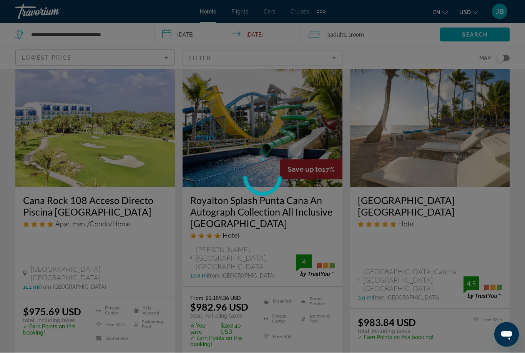
scroll to position [645, 0]
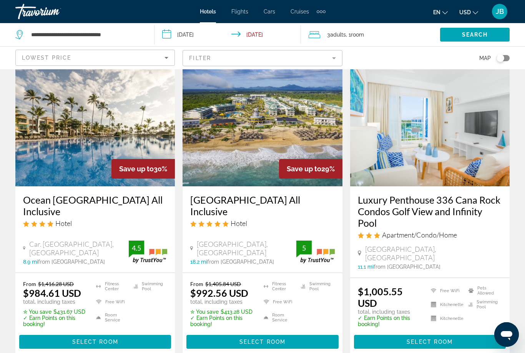
scroll to position [973, 0]
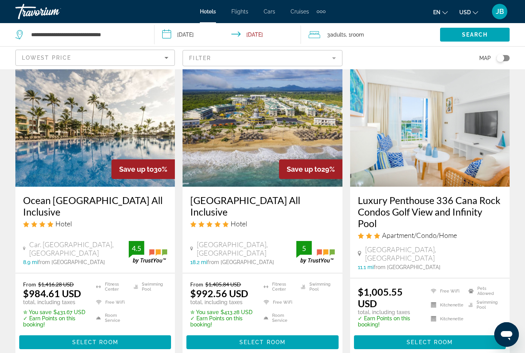
click at [35, 194] on h3 "Ocean [GEOGRAPHIC_DATA] All Inclusive" at bounding box center [95, 205] width 144 height 23
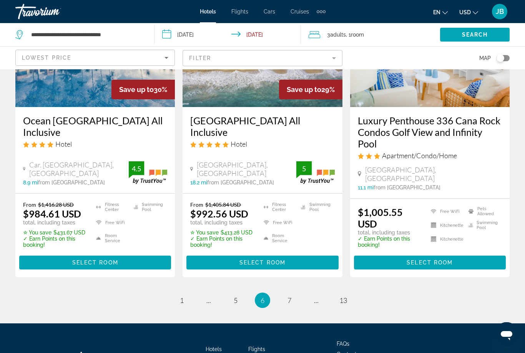
scroll to position [1057, 0]
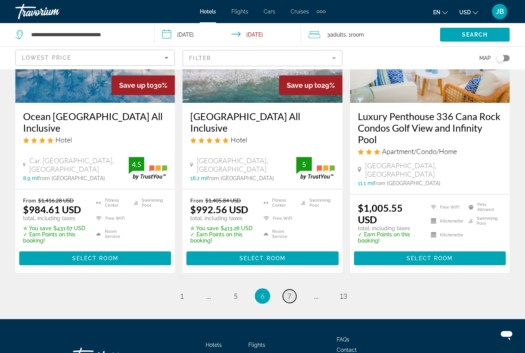
click at [288, 291] on span "7" at bounding box center [290, 295] width 4 height 8
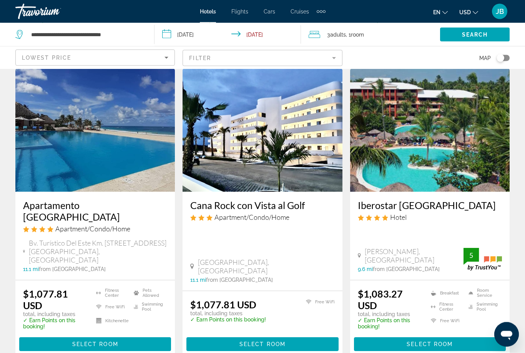
scroll to position [658, 0]
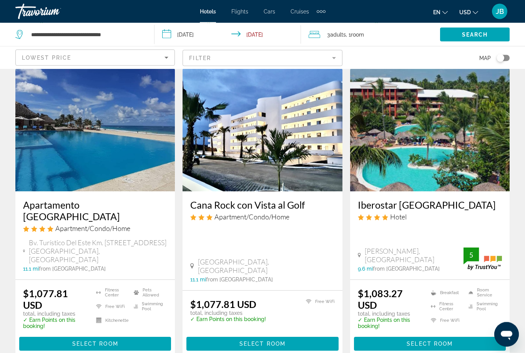
click at [370, 199] on h3 "Iberostar [GEOGRAPHIC_DATA]" at bounding box center [430, 205] width 144 height 12
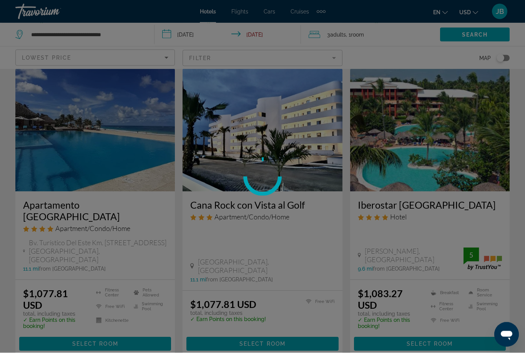
scroll to position [658, 0]
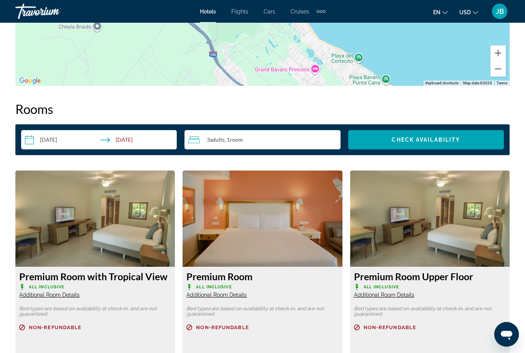
scroll to position [1044, 0]
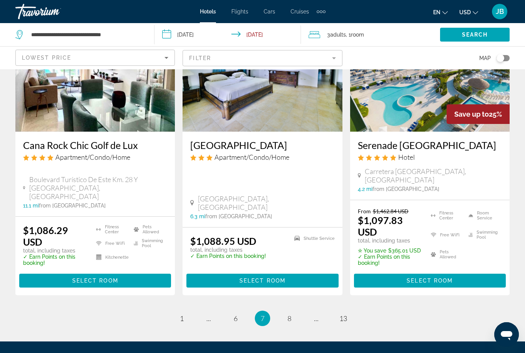
scroll to position [1058, 0]
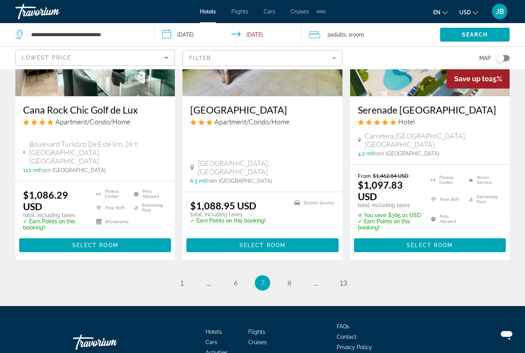
click at [291, 278] on span "8" at bounding box center [290, 282] width 4 height 8
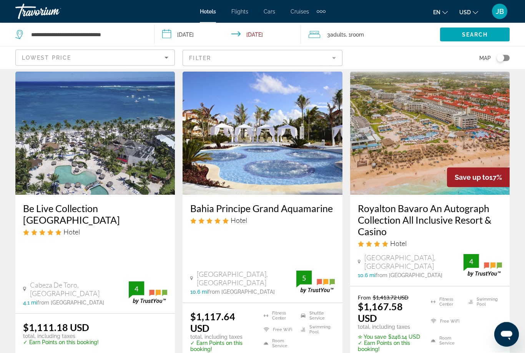
click at [396, 223] on h3 "Royalton Bavaro An Autograph Collection All Inclusive Resort & Casino" at bounding box center [430, 220] width 144 height 35
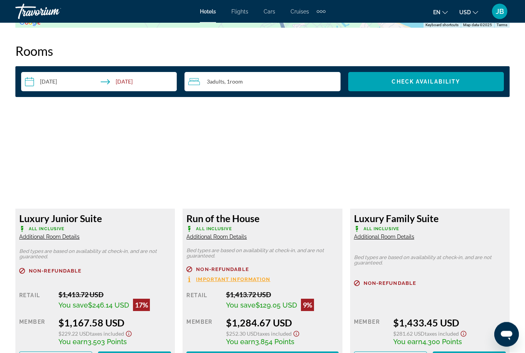
scroll to position [1100, 0]
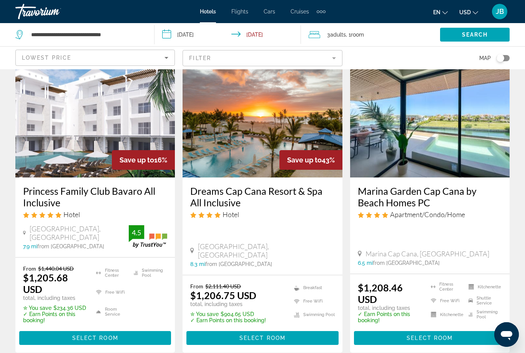
scroll to position [366, 0]
click at [230, 191] on h3 "Dreams Cap Cana Resort & Spa All Inclusive" at bounding box center [262, 196] width 144 height 23
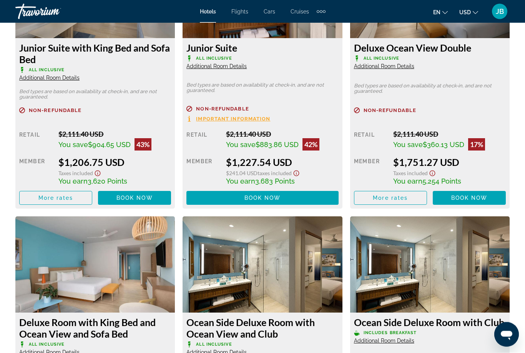
scroll to position [1272, 0]
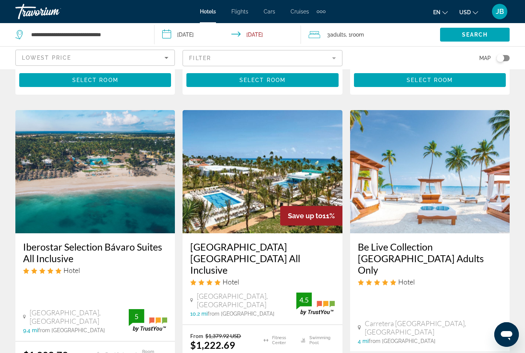
scroll to position [641, 0]
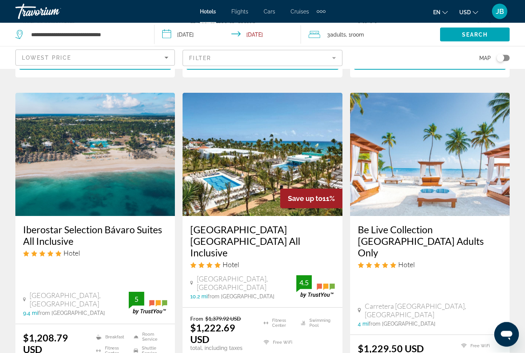
click at [38, 241] on h3 "Iberostar Selection Bávaro Suites All Inclusive" at bounding box center [95, 235] width 144 height 23
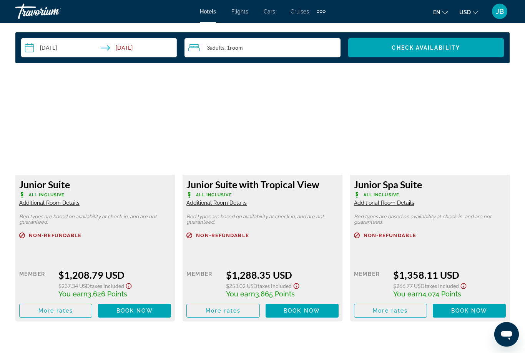
scroll to position [1124, 0]
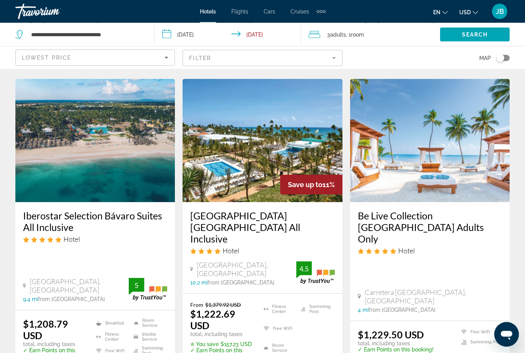
scroll to position [658, 0]
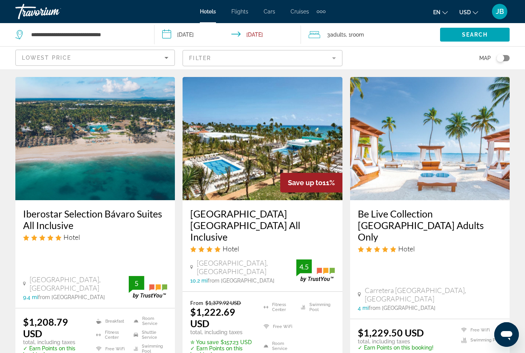
click at [207, 210] on h3 "[GEOGRAPHIC_DATA] [GEOGRAPHIC_DATA] All Inclusive" at bounding box center [262, 225] width 144 height 35
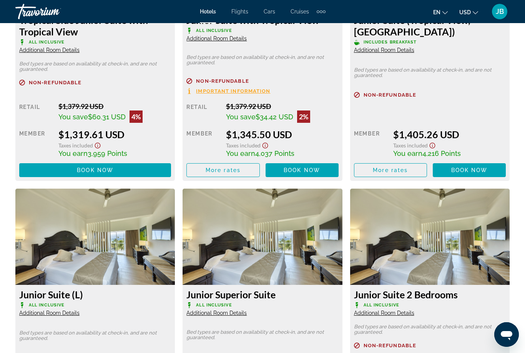
scroll to position [1571, 0]
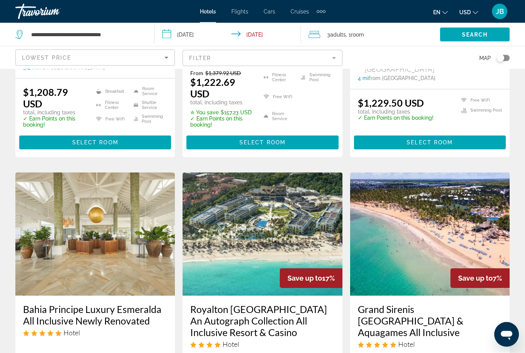
click at [44, 303] on h3 "Bahia Principe Luxury Esmeralda All Inclusive Newly Renovated" at bounding box center [95, 314] width 144 height 23
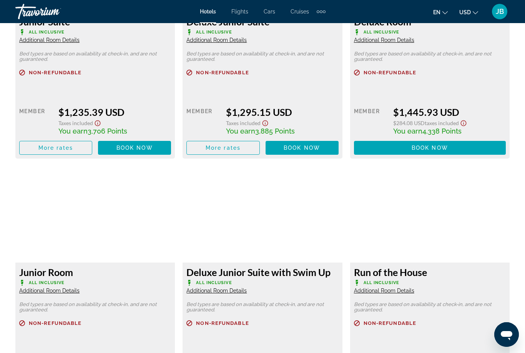
scroll to position [1307, 0]
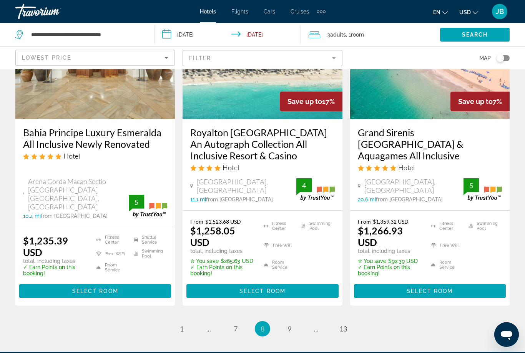
scroll to position [1063, 0]
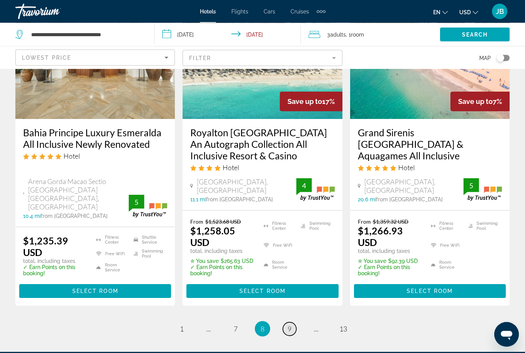
click at [287, 322] on link "page 9" at bounding box center [289, 328] width 13 height 13
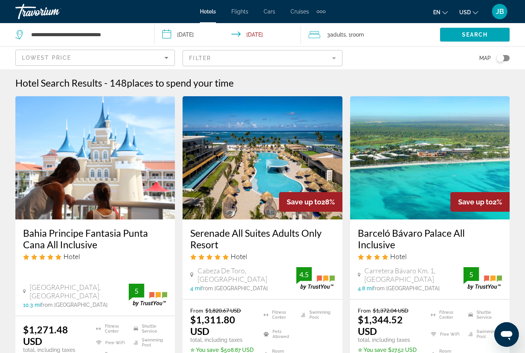
click at [369, 233] on h3 "Barceló Bávaro Palace All Inclusive" at bounding box center [430, 238] width 144 height 23
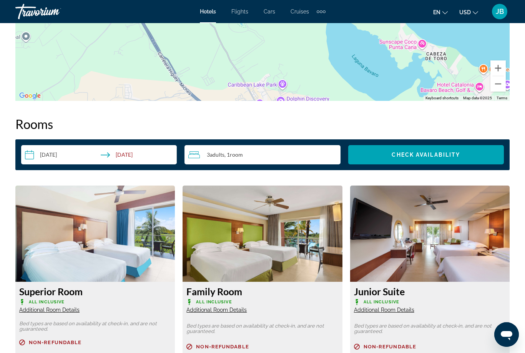
scroll to position [1014, 0]
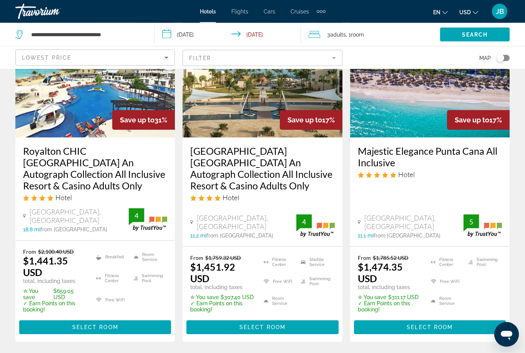
scroll to position [716, 0]
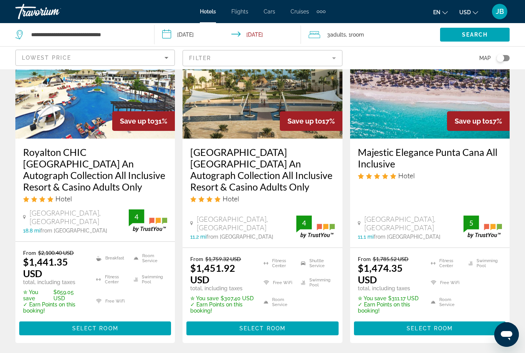
click at [46, 152] on h3 "Royalton CHIC [GEOGRAPHIC_DATA] An Autograph Collection All Inclusive Resort & …" at bounding box center [95, 169] width 144 height 46
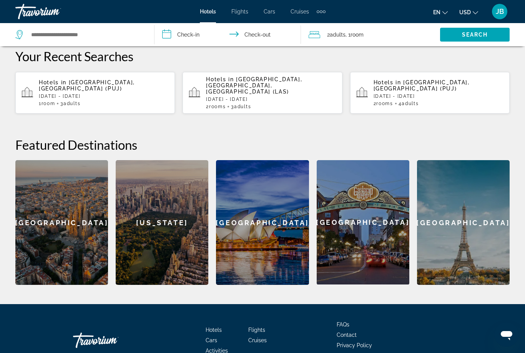
scroll to position [229, 0]
